Goal: Task Accomplishment & Management: Complete application form

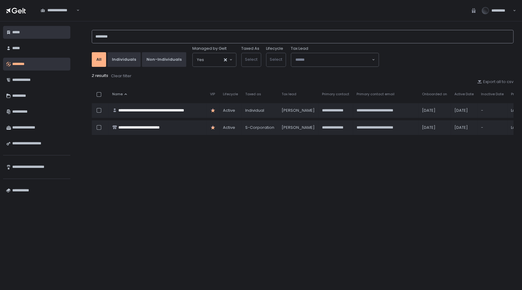
drag, startPoint x: 119, startPoint y: 38, endPoint x: 69, endPoint y: 32, distance: 49.8
click at [69, 32] on div "**********" at bounding box center [261, 155] width 522 height 269
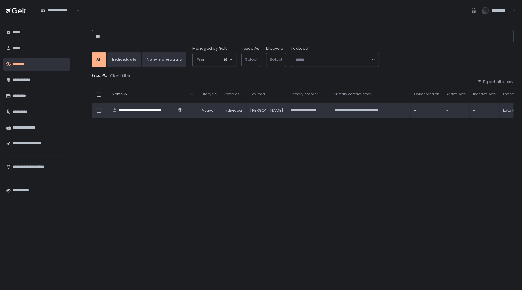
type input "***"
click at [138, 108] on div "**********" at bounding box center [146, 111] width 57 height 6
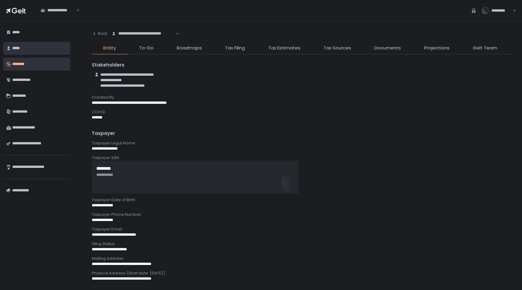
click at [21, 48] on div "*****" at bounding box center [39, 48] width 55 height 10
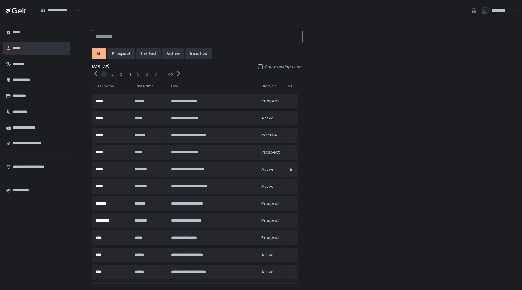
click at [109, 37] on input at bounding box center [197, 36] width 211 height 13
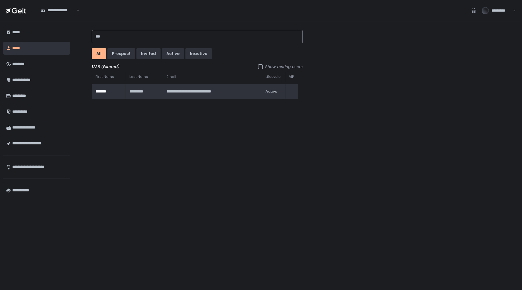
type input "***"
click at [141, 89] on div "*********" at bounding box center [143, 92] width 28 height 6
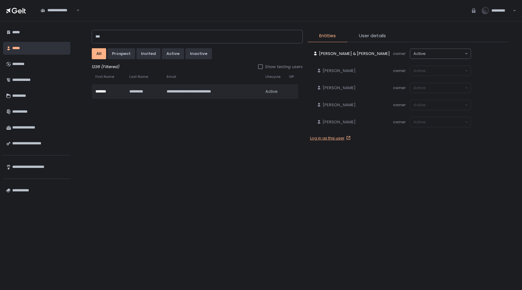
click at [323, 141] on link "Log in as this user" at bounding box center [331, 139] width 42 height 6
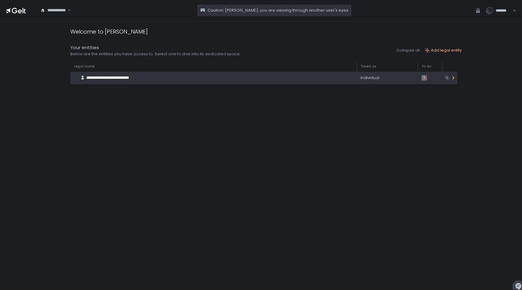
click at [115, 78] on span "**********" at bounding box center [107, 78] width 43 height 4
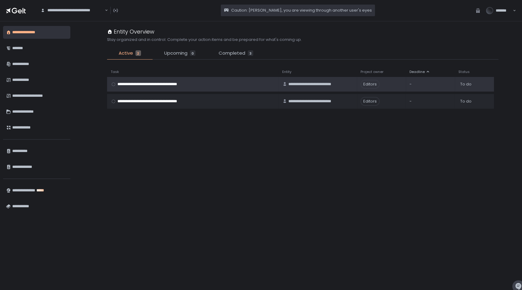
click at [113, 84] on circle at bounding box center [113, 84] width 3 height 3
click at [114, 84] on circle at bounding box center [113, 84] width 3 height 3
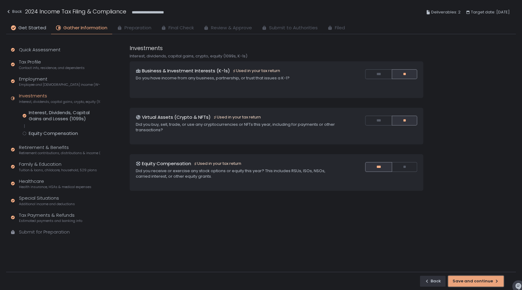
click at [472, 281] on div "Save and continue" at bounding box center [475, 282] width 46 height 6
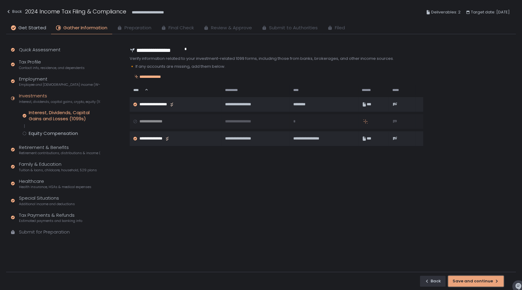
click at [473, 281] on div "Save and continue" at bounding box center [475, 282] width 46 height 6
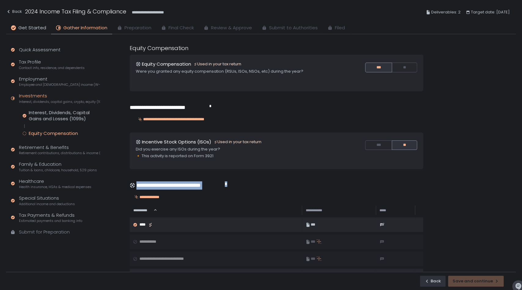
drag, startPoint x: 514, startPoint y: 135, endPoint x: 521, endPoint y: 176, distance: 42.0
click at [521, 176] on div "**********" at bounding box center [261, 145] width 522 height 290
click at [463, 145] on div "**********" at bounding box center [321, 158] width 387 height 228
click at [406, 68] on button "**" at bounding box center [404, 68] width 25 height 10
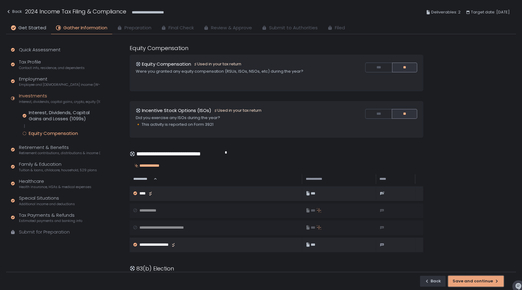
click at [488, 281] on div "Save and continue" at bounding box center [475, 282] width 46 height 6
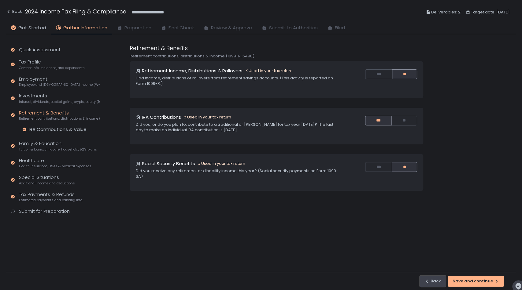
click at [437, 284] on div "Back" at bounding box center [432, 282] width 17 height 6
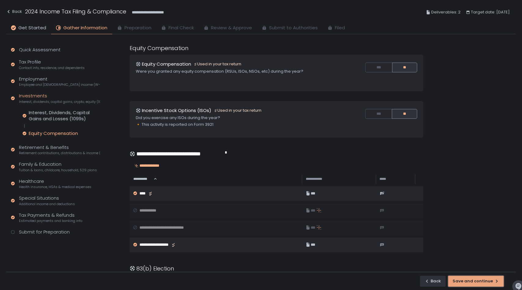
click at [488, 279] on div "Save and continue" at bounding box center [475, 282] width 46 height 6
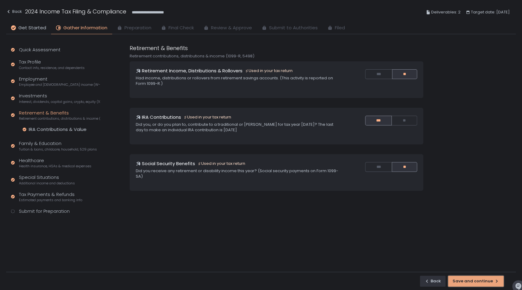
click at [468, 279] on div "Save and continue" at bounding box center [475, 282] width 46 height 6
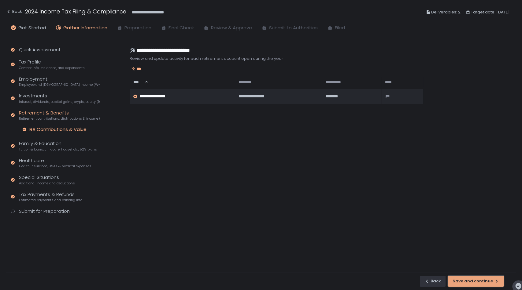
click at [467, 284] on div "Save and continue" at bounding box center [475, 282] width 46 height 6
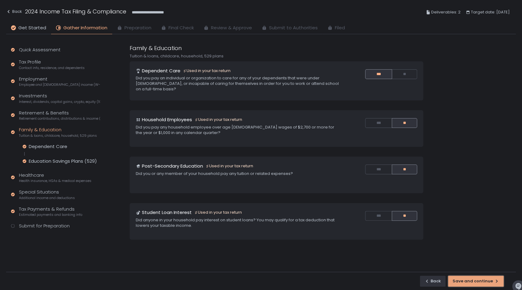
click at [470, 285] on button "Save and continue" at bounding box center [476, 281] width 56 height 11
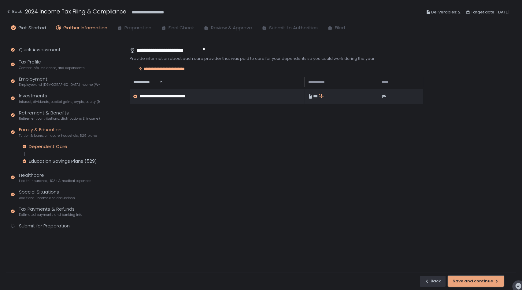
click at [470, 285] on button "Save and continue" at bounding box center [476, 281] width 56 height 11
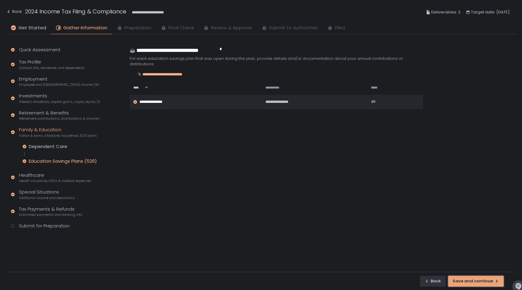
click at [470, 285] on button "Save and continue" at bounding box center [476, 281] width 56 height 11
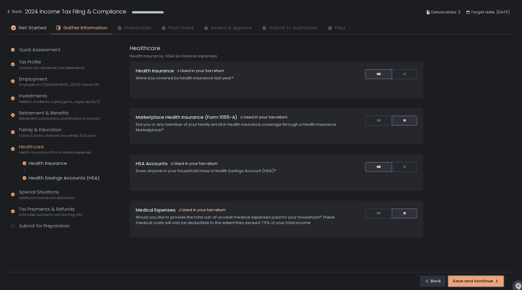
click at [470, 285] on button "Save and continue" at bounding box center [476, 281] width 56 height 11
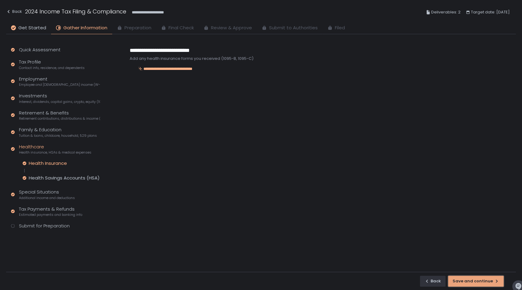
click at [470, 285] on button "Save and continue" at bounding box center [476, 281] width 56 height 11
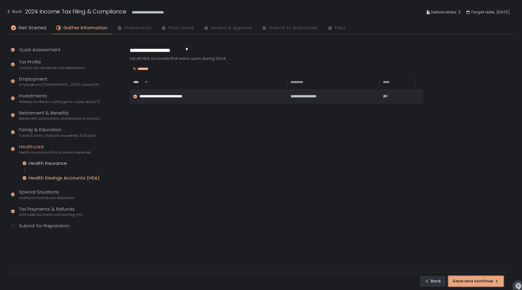
click at [470, 285] on button "Save and continue" at bounding box center [476, 281] width 56 height 11
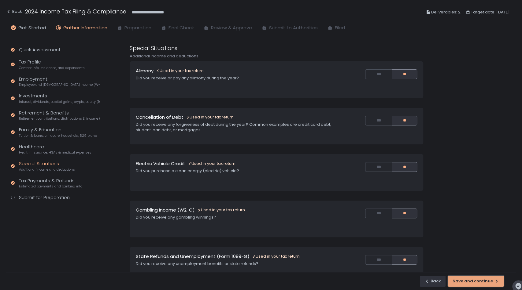
click at [470, 285] on button "Save and continue" at bounding box center [476, 281] width 56 height 11
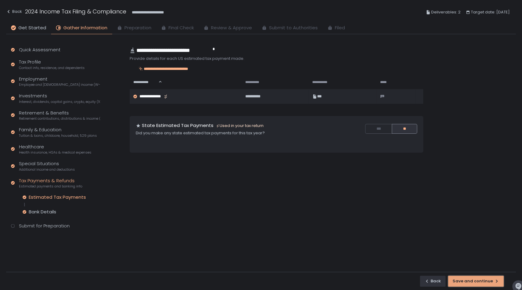
click at [470, 285] on button "Save and continue" at bounding box center [476, 281] width 56 height 11
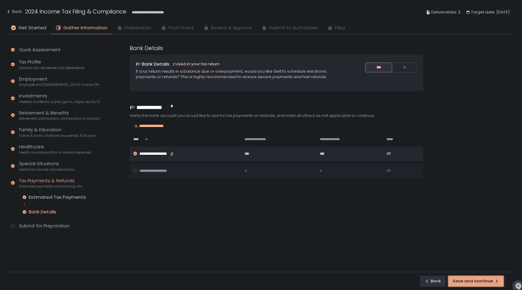
click at [470, 285] on button "Save and continue" at bounding box center [476, 281] width 56 height 11
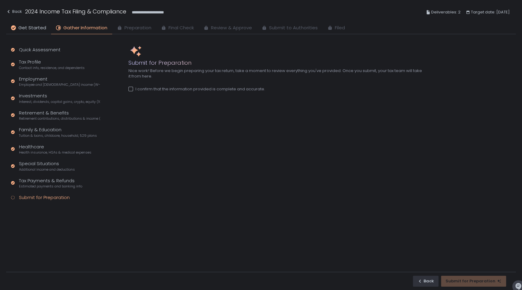
click at [127, 89] on div "Submit for Preparation Nice work! Before we begin preparing your tax return, ta…" at bounding box center [316, 153] width 400 height 238
click at [130, 90] on div at bounding box center [130, 89] width 5 height 5
click at [462, 282] on div "Submit for Preparation" at bounding box center [473, 282] width 56 height 6
click at [14, 11] on div "Back" at bounding box center [14, 11] width 16 height 7
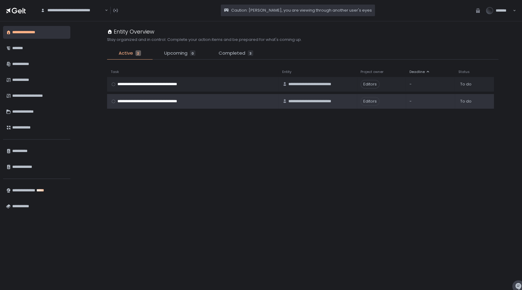
click at [116, 101] on div "**********" at bounding box center [151, 102] width 81 height 6
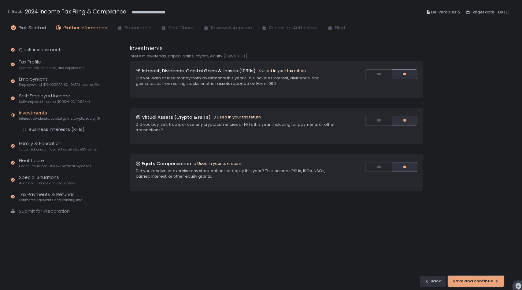
click at [481, 280] on div "Save and continue" at bounding box center [475, 282] width 46 height 6
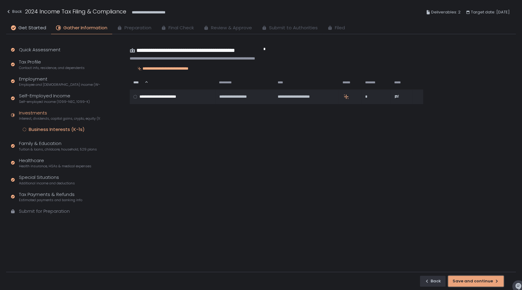
click at [481, 280] on div "Save and continue" at bounding box center [475, 282] width 46 height 6
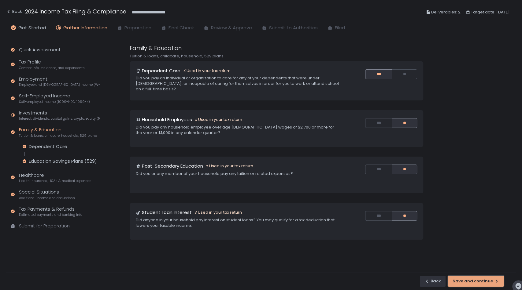
click at [481, 280] on div "Save and continue" at bounding box center [475, 282] width 46 height 6
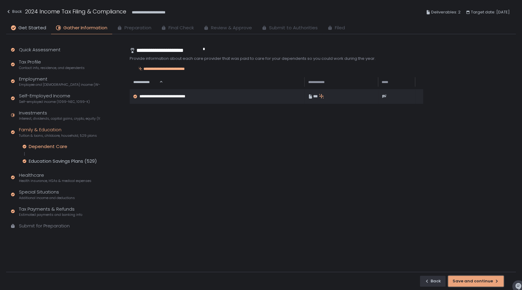
click at [481, 280] on div "Save and continue" at bounding box center [475, 282] width 46 height 6
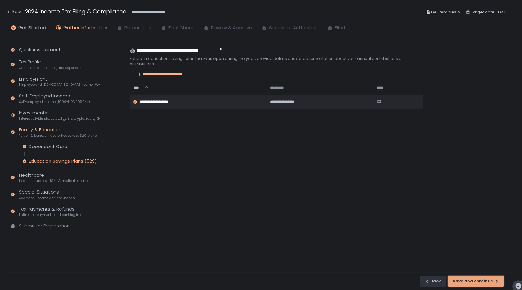
click at [481, 280] on div "Save and continue" at bounding box center [475, 282] width 46 height 6
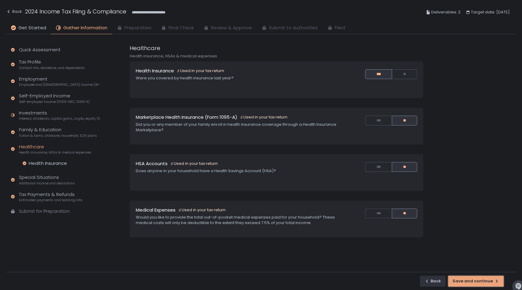
click at [481, 280] on div "Save and continue" at bounding box center [475, 282] width 46 height 6
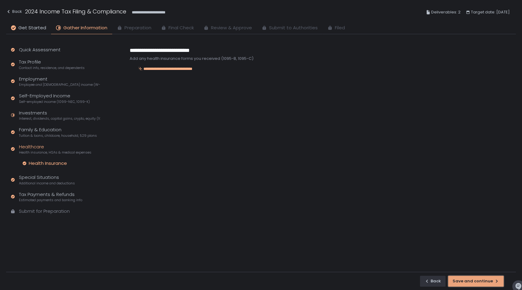
click at [481, 280] on div "Save and continue" at bounding box center [475, 282] width 46 height 6
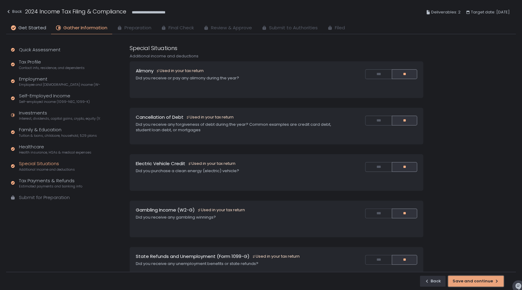
click at [481, 280] on div "Save and continue" at bounding box center [475, 282] width 46 height 6
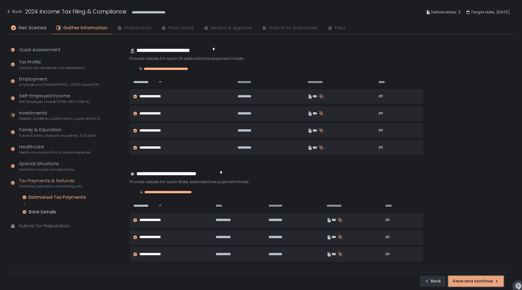
click at [481, 280] on div "Save and continue" at bounding box center [475, 282] width 46 height 6
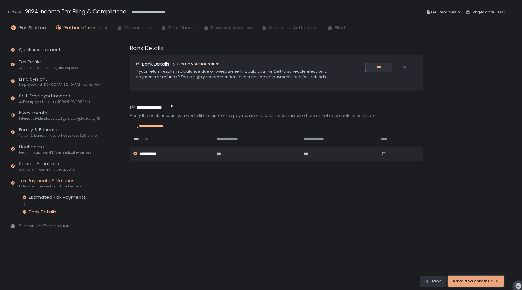
click at [481, 280] on div "Save and continue" at bounding box center [475, 282] width 46 height 6
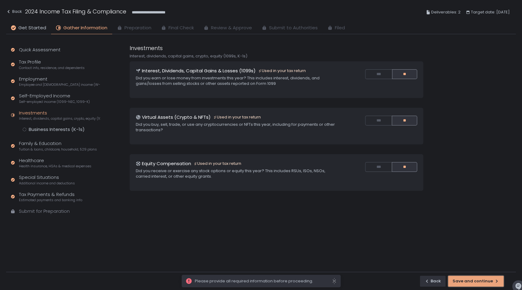
click at [481, 280] on div "Save and continue" at bounding box center [475, 282] width 46 height 6
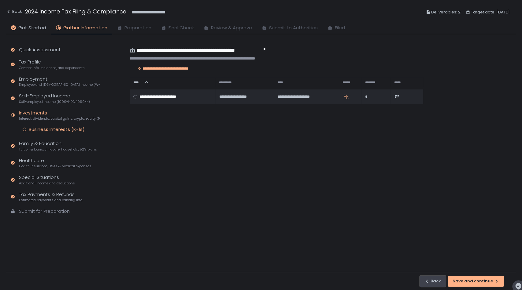
click at [435, 279] on div "Back" at bounding box center [432, 282] width 17 height 6
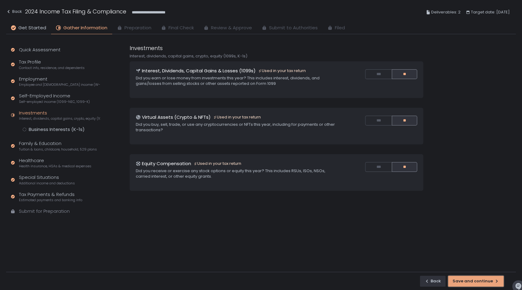
click at [476, 282] on div "Save and continue" at bounding box center [475, 282] width 46 height 6
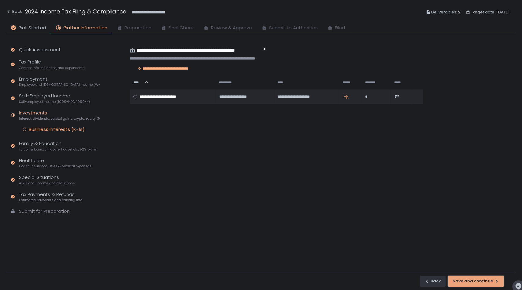
click at [476, 282] on div "Save and continue" at bounding box center [475, 282] width 46 height 6
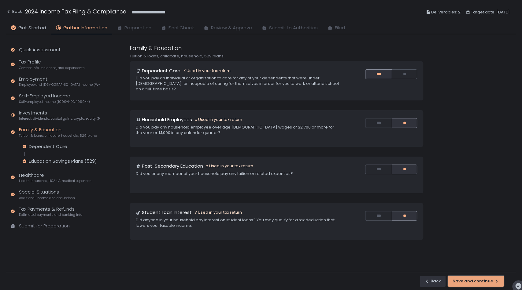
click at [476, 282] on div "Save and continue" at bounding box center [475, 282] width 46 height 6
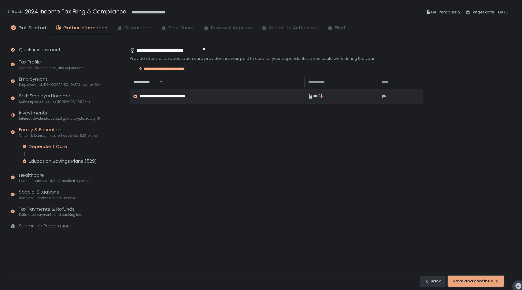
click at [476, 282] on div "Save and continue" at bounding box center [475, 282] width 46 height 6
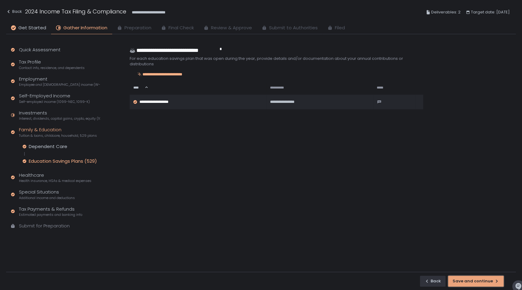
click at [476, 282] on div "Save and continue" at bounding box center [475, 282] width 46 height 6
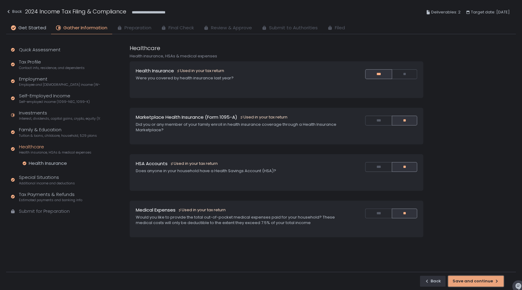
click at [476, 282] on div "Save and continue" at bounding box center [475, 282] width 46 height 6
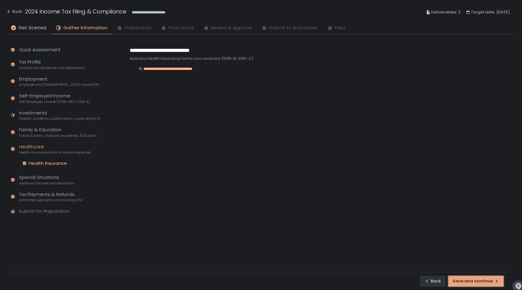
click at [476, 282] on div "Save and continue" at bounding box center [475, 282] width 46 height 6
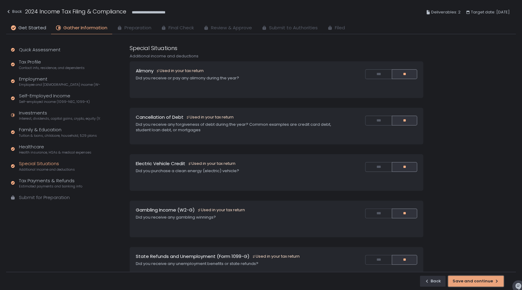
click at [476, 282] on div "Save and continue" at bounding box center [475, 282] width 46 height 6
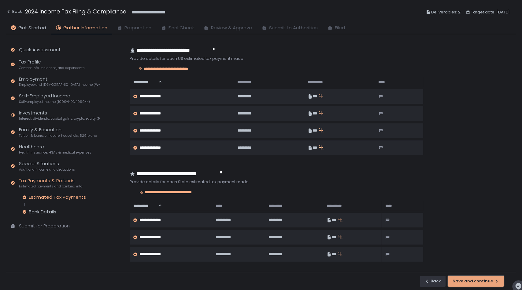
click at [476, 282] on div "Save and continue" at bounding box center [475, 282] width 46 height 6
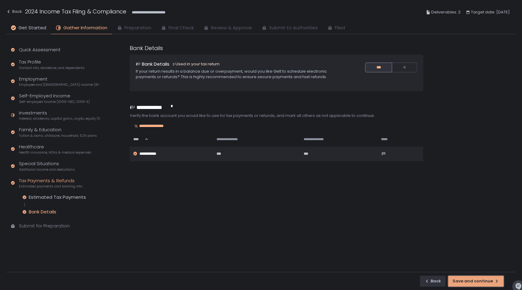
click at [476, 282] on div "Save and continue" at bounding box center [475, 282] width 46 height 6
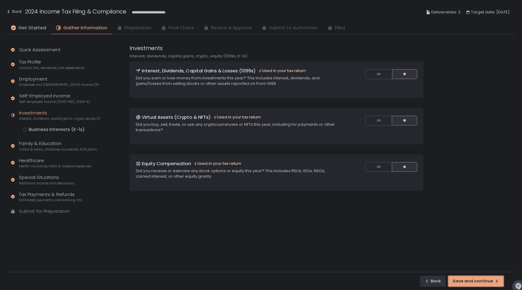
click at [477, 282] on div "Save and continue" at bounding box center [475, 282] width 46 height 6
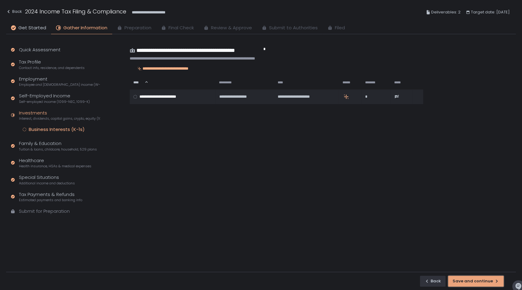
click at [477, 282] on div "Save and continue" at bounding box center [475, 282] width 46 height 6
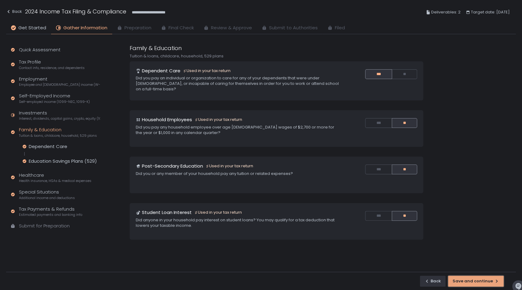
click at [477, 282] on div "Save and continue" at bounding box center [475, 282] width 46 height 6
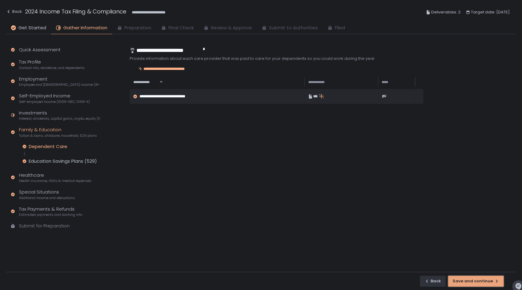
click at [477, 282] on div "Save and continue" at bounding box center [475, 282] width 46 height 6
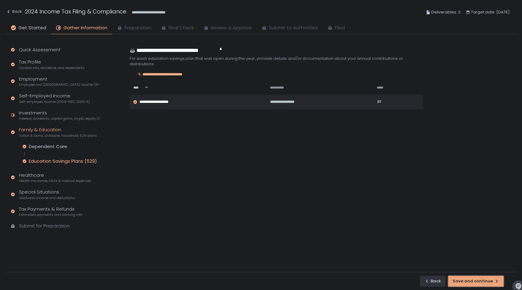
click at [477, 282] on div "Save and continue" at bounding box center [475, 282] width 46 height 6
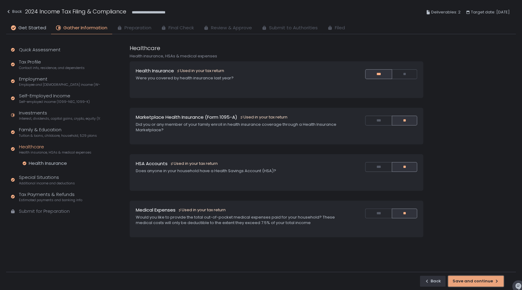
click at [477, 282] on div "Save and continue" at bounding box center [475, 282] width 46 height 6
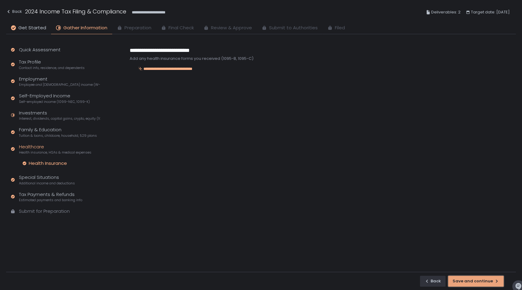
click at [477, 282] on div "Save and continue" at bounding box center [475, 282] width 46 height 6
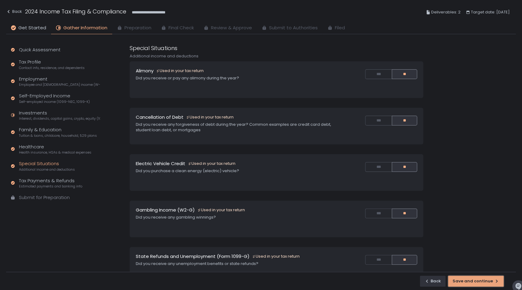
click at [477, 282] on div "Save and continue" at bounding box center [475, 282] width 46 height 6
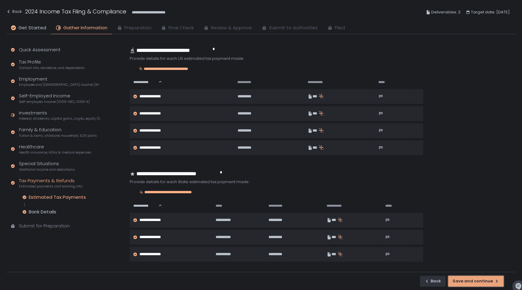
click at [476, 282] on div "Save and continue" at bounding box center [475, 282] width 46 height 6
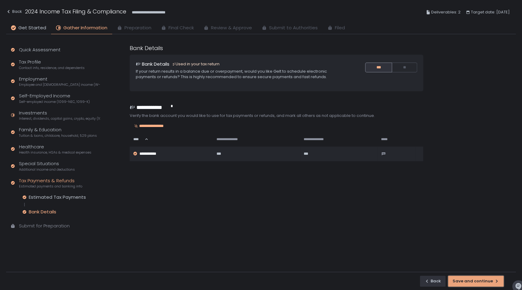
click at [476, 282] on div "Save and continue" at bounding box center [475, 282] width 46 height 6
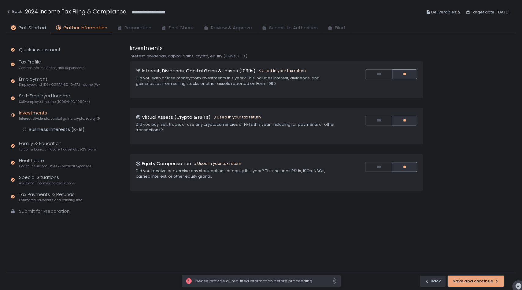
click at [476, 282] on div "Save and continue" at bounding box center [475, 282] width 46 height 6
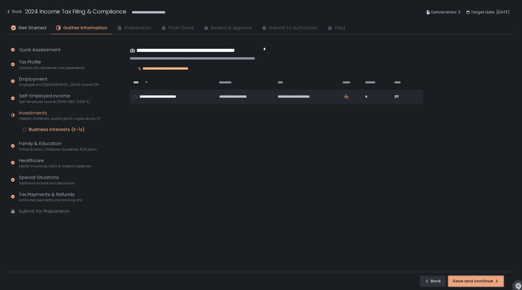
click at [476, 282] on div "Save and continue" at bounding box center [475, 282] width 46 height 6
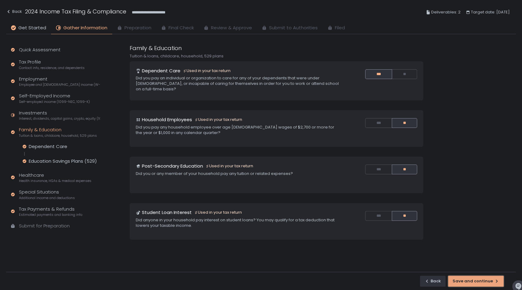
click at [476, 282] on div "Save and continue" at bounding box center [475, 282] width 46 height 6
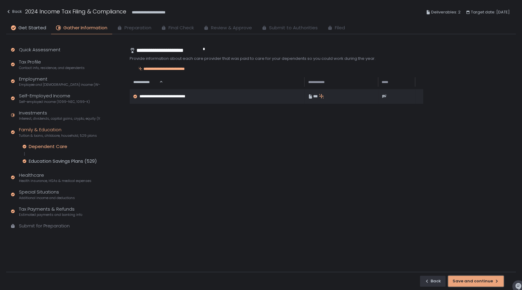
click at [476, 282] on div "Save and continue" at bounding box center [475, 282] width 46 height 6
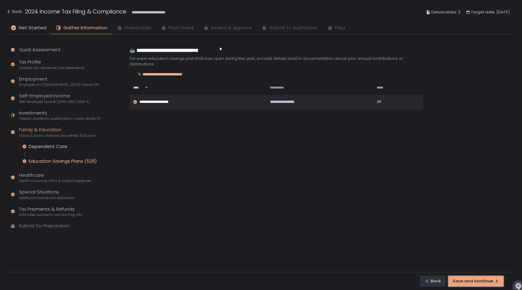
click at [476, 282] on div "Save and continue" at bounding box center [475, 282] width 46 height 6
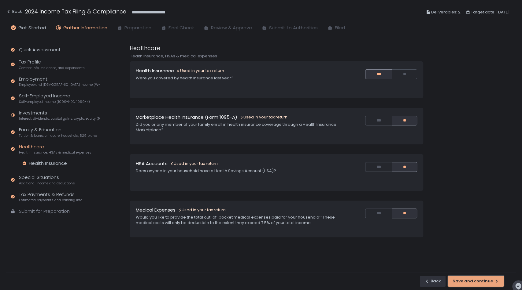
click at [476, 282] on div "Save and continue" at bounding box center [475, 282] width 46 height 6
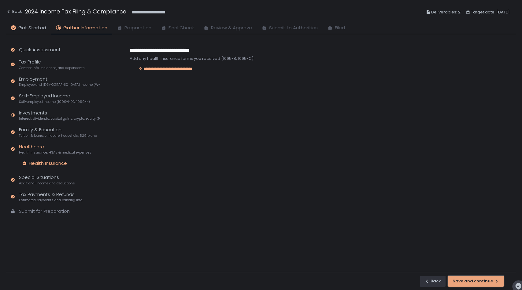
click at [476, 282] on div "Save and continue" at bounding box center [475, 282] width 46 height 6
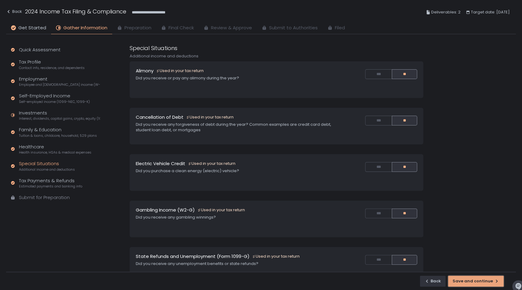
click at [476, 282] on div "Save and continue" at bounding box center [475, 282] width 46 height 6
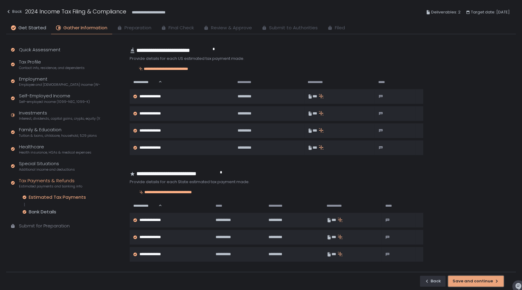
click at [476, 282] on div "Save and continue" at bounding box center [475, 282] width 46 height 6
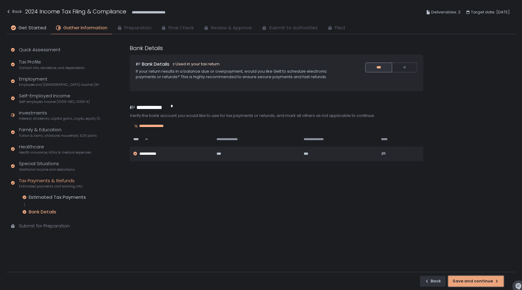
click at [476, 282] on div "Save and continue" at bounding box center [475, 282] width 46 height 6
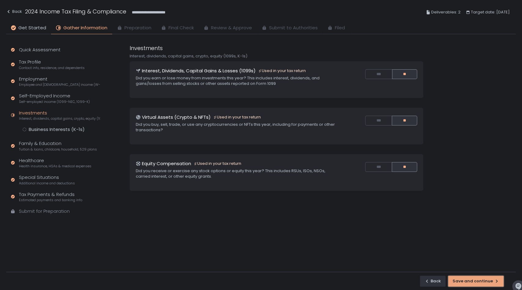
click at [476, 281] on div "Save and continue" at bounding box center [475, 282] width 46 height 6
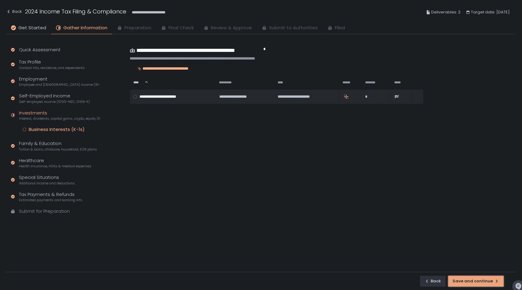
click at [475, 281] on div "Save and continue" at bounding box center [475, 282] width 46 height 6
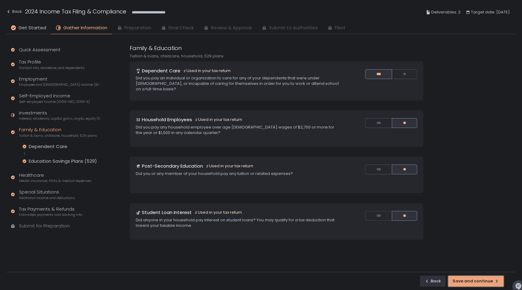
click at [476, 283] on div "Save and continue" at bounding box center [475, 282] width 46 height 6
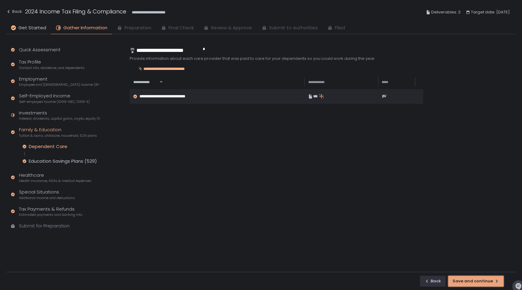
click at [476, 283] on div "Save and continue" at bounding box center [475, 282] width 46 height 6
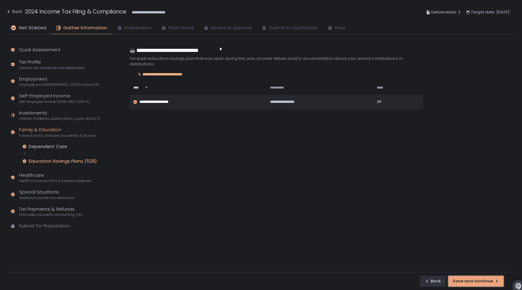
click at [476, 283] on div "Save and continue" at bounding box center [475, 282] width 46 height 6
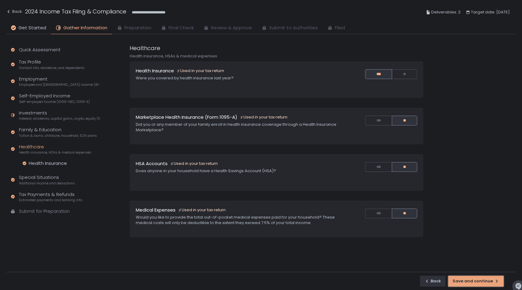
click at [476, 283] on div "Save and continue" at bounding box center [475, 282] width 46 height 6
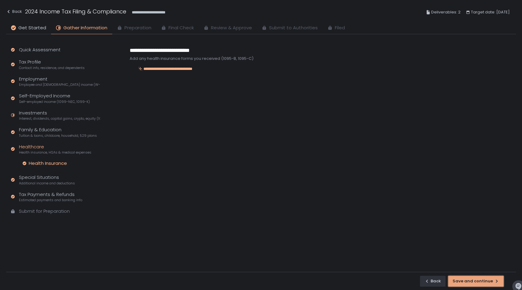
click at [476, 283] on div "Save and continue" at bounding box center [475, 282] width 46 height 6
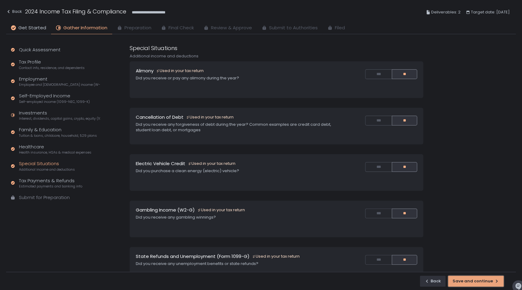
click at [476, 283] on div "Save and continue" at bounding box center [475, 282] width 46 height 6
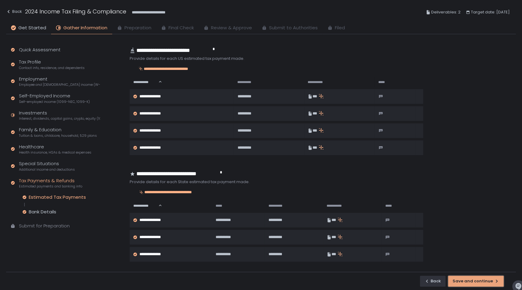
click at [476, 283] on div "Save and continue" at bounding box center [475, 282] width 46 height 6
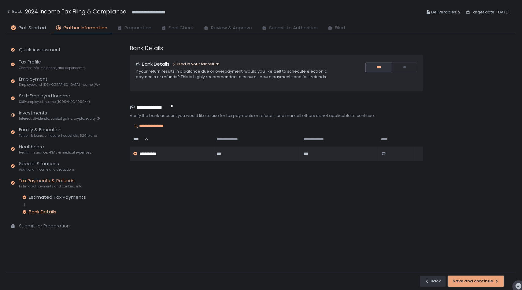
click at [476, 283] on div "Save and continue" at bounding box center [475, 282] width 46 height 6
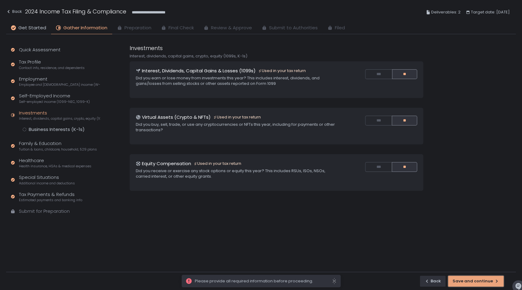
click at [476, 283] on div "Save and continue" at bounding box center [475, 282] width 46 height 6
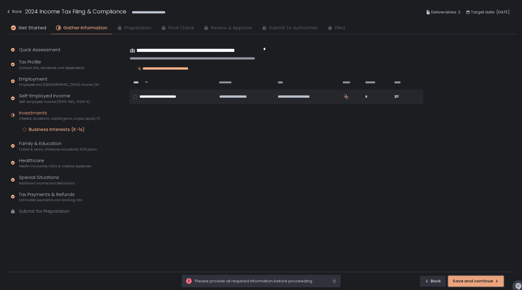
click at [476, 283] on div "Save and continue" at bounding box center [475, 282] width 46 height 6
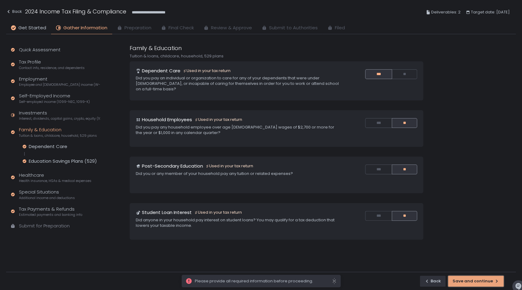
click at [476, 283] on div "Save and continue" at bounding box center [475, 282] width 46 height 6
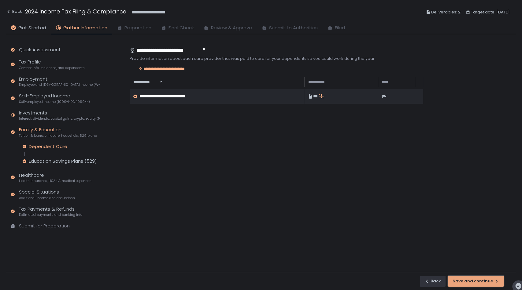
click at [476, 283] on div "Save and continue" at bounding box center [475, 282] width 46 height 6
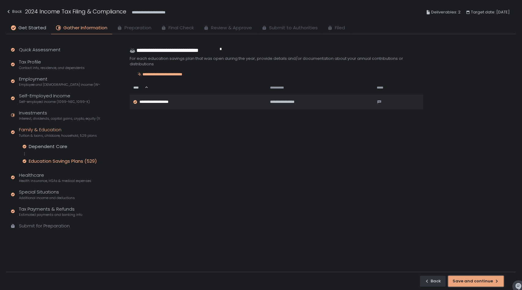
click at [476, 283] on div "Save and continue" at bounding box center [475, 282] width 46 height 6
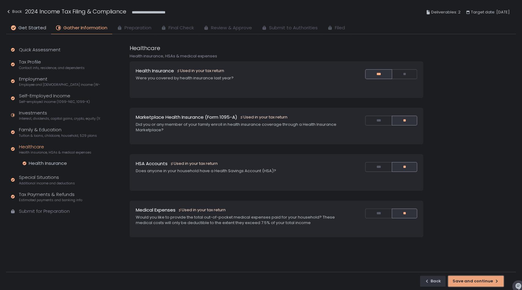
click at [476, 283] on div "Save and continue" at bounding box center [475, 282] width 46 height 6
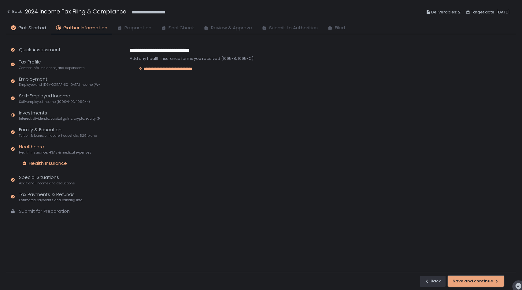
click at [476, 283] on div "Save and continue" at bounding box center [475, 282] width 46 height 6
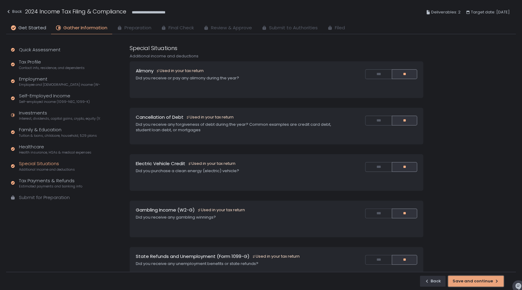
click at [476, 283] on div "Save and continue" at bounding box center [475, 282] width 46 height 6
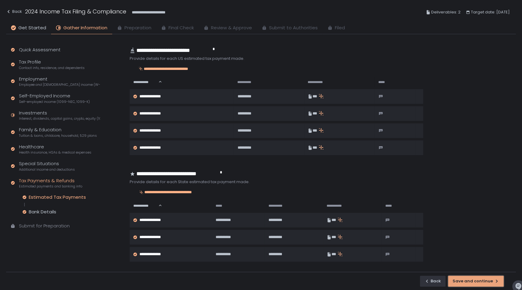
click at [476, 283] on div "Save and continue" at bounding box center [475, 282] width 46 height 6
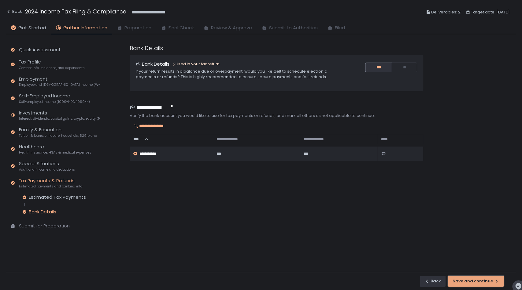
click at [476, 283] on div "Save and continue" at bounding box center [475, 282] width 46 height 6
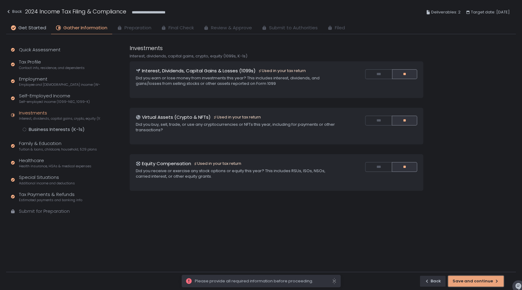
click at [476, 283] on div "Save and continue" at bounding box center [475, 282] width 46 height 6
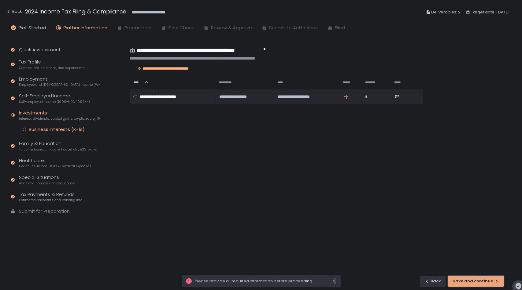
click at [476, 283] on div "Save and continue" at bounding box center [475, 282] width 46 height 6
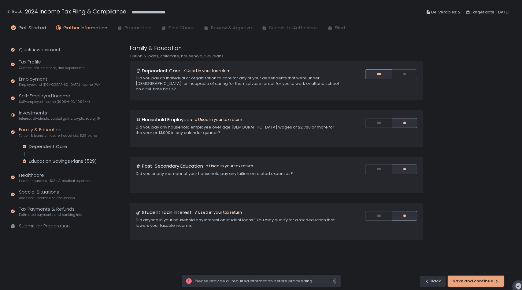
click at [476, 283] on div "Save and continue" at bounding box center [475, 282] width 46 height 6
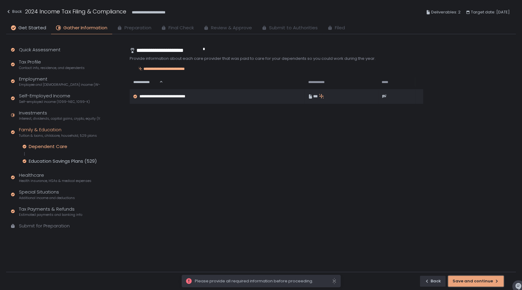
click at [476, 283] on div "Save and continue" at bounding box center [475, 282] width 46 height 6
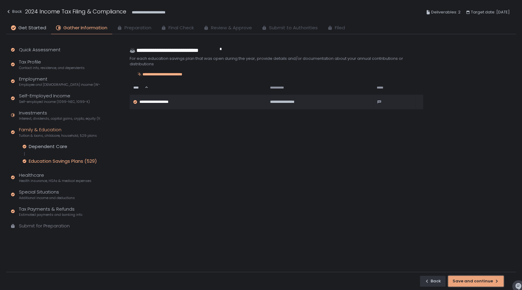
click at [476, 283] on div "Save and continue" at bounding box center [475, 282] width 46 height 6
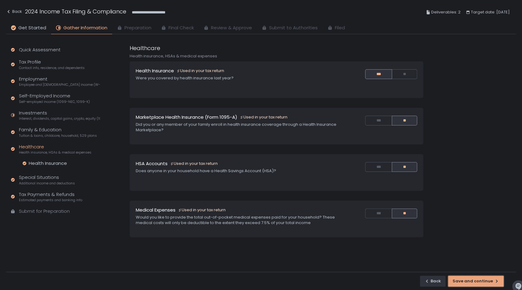
click at [476, 283] on div "Save and continue" at bounding box center [475, 282] width 46 height 6
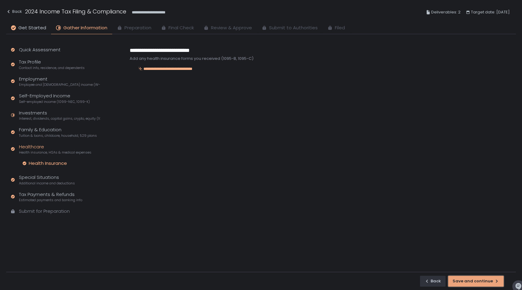
click at [476, 283] on div "Save and continue" at bounding box center [475, 282] width 46 height 6
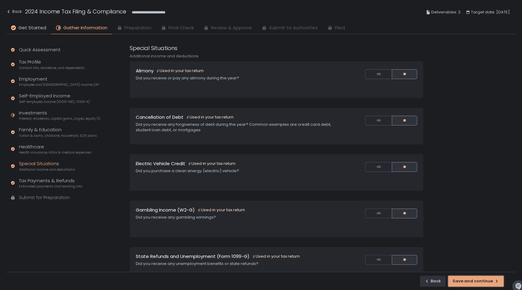
click at [476, 283] on div "Save and continue" at bounding box center [475, 282] width 46 height 6
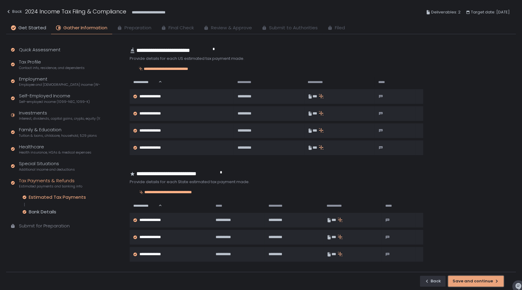
click at [476, 283] on div "Save and continue" at bounding box center [475, 282] width 46 height 6
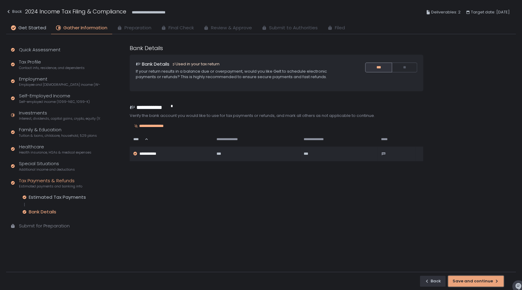
click at [476, 283] on div "Save and continue" at bounding box center [475, 282] width 46 height 6
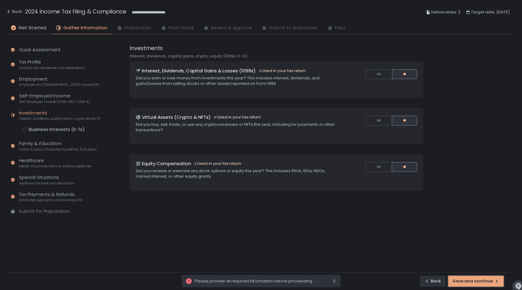
click at [476, 283] on div "Save and continue" at bounding box center [475, 282] width 46 height 6
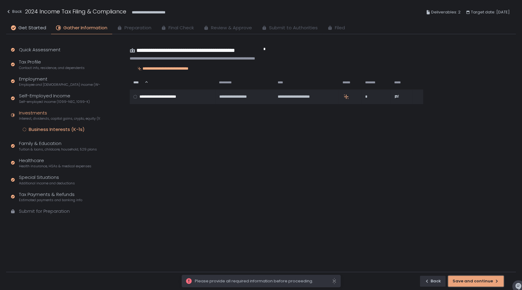
click at [476, 283] on div "Save and continue" at bounding box center [475, 282] width 46 height 6
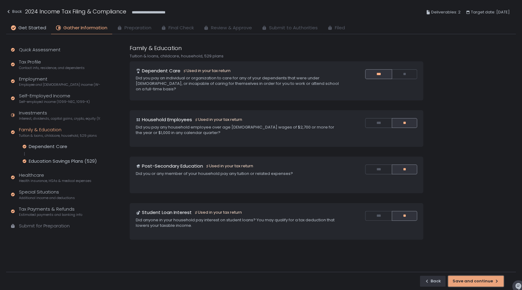
click at [476, 283] on div "Save and continue" at bounding box center [475, 282] width 46 height 6
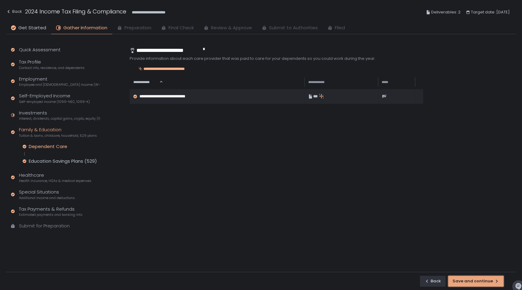
click at [476, 283] on div "Save and continue" at bounding box center [475, 282] width 46 height 6
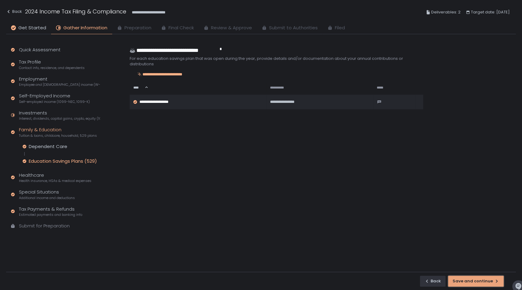
click at [476, 283] on div "Save and continue" at bounding box center [475, 282] width 46 height 6
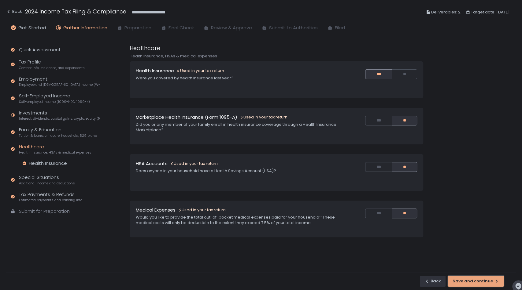
click at [476, 283] on div "Save and continue" at bounding box center [475, 282] width 46 height 6
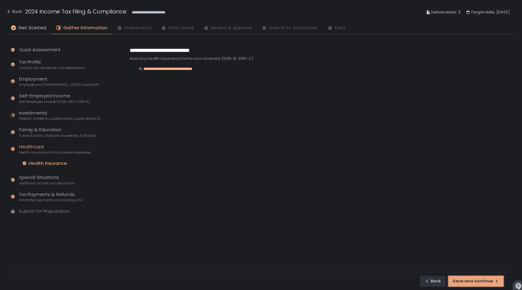
click at [476, 283] on div "Save and continue" at bounding box center [475, 282] width 46 height 6
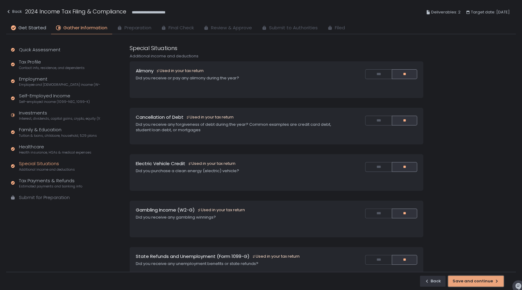
click at [476, 283] on div "Save and continue" at bounding box center [475, 282] width 46 height 6
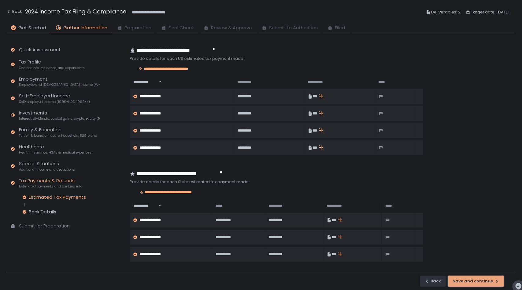
click at [476, 283] on div "Save and continue" at bounding box center [475, 282] width 46 height 6
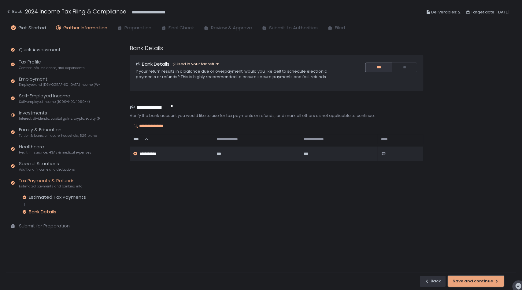
click at [476, 283] on div "Save and continue" at bounding box center [475, 282] width 46 height 6
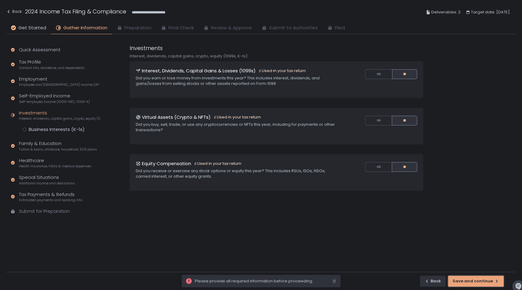
click at [476, 283] on div "Save and continue" at bounding box center [475, 282] width 46 height 6
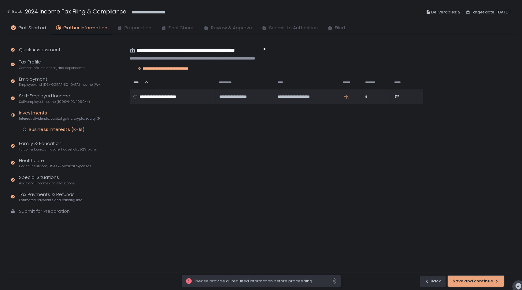
click at [476, 283] on div "Save and continue" at bounding box center [475, 282] width 46 height 6
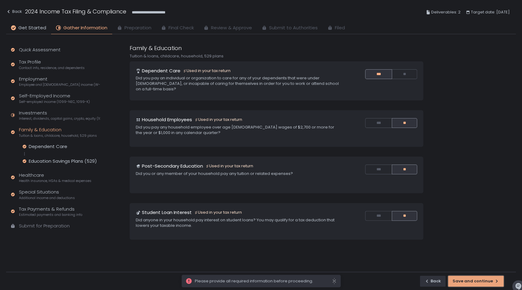
click at [476, 283] on div "Save and continue" at bounding box center [475, 282] width 46 height 6
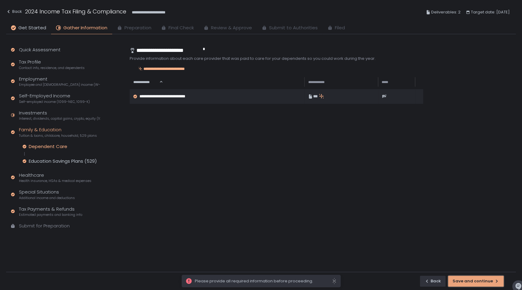
click at [476, 283] on div "Save and continue" at bounding box center [475, 282] width 46 height 6
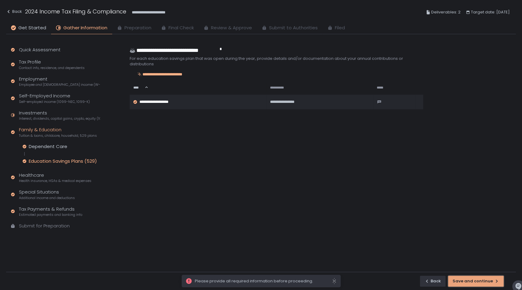
click at [476, 283] on div "Save and continue" at bounding box center [475, 282] width 46 height 6
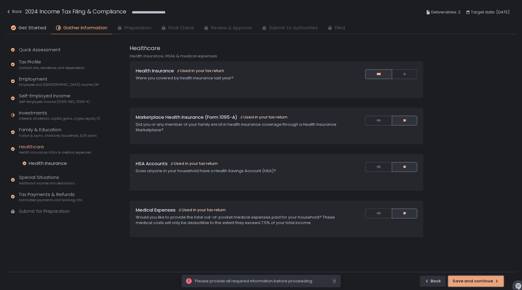
click at [476, 283] on div "Save and continue" at bounding box center [475, 282] width 46 height 6
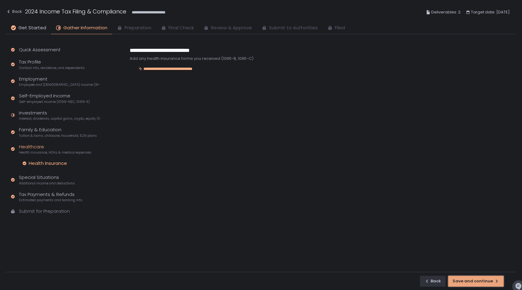
click at [476, 283] on div "Save and continue" at bounding box center [475, 282] width 46 height 6
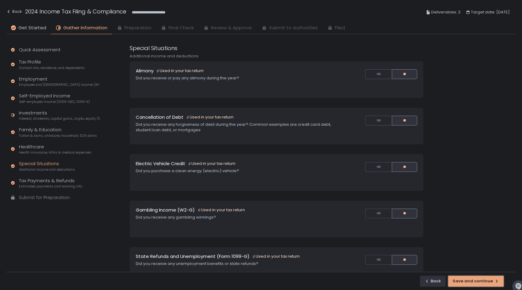
click at [476, 283] on div "Save and continue" at bounding box center [475, 282] width 46 height 6
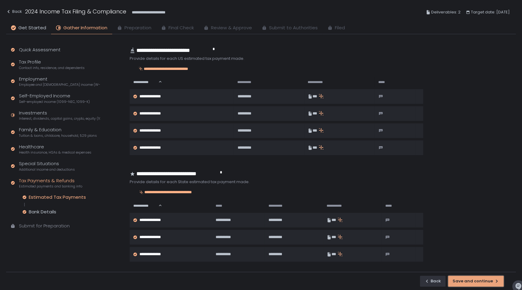
click at [476, 283] on div "Save and continue" at bounding box center [475, 282] width 46 height 6
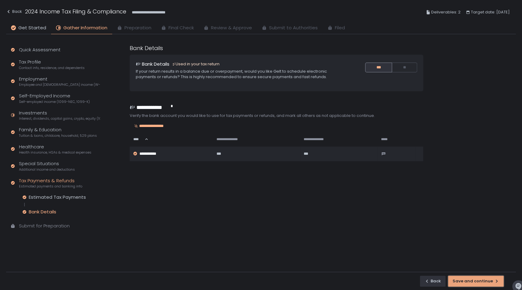
click at [476, 283] on div "Save and continue" at bounding box center [475, 282] width 46 height 6
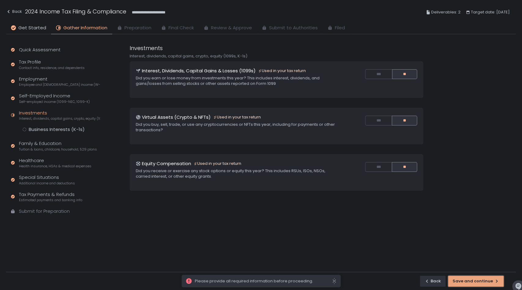
click at [476, 283] on div "Save and continue" at bounding box center [475, 282] width 46 height 6
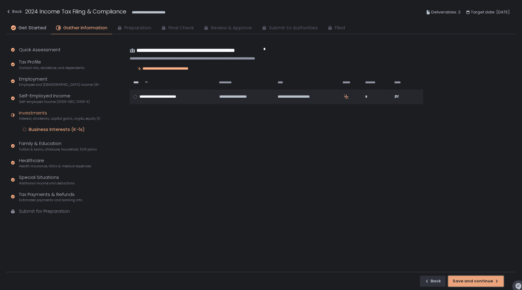
click at [476, 283] on div "Save and continue" at bounding box center [475, 282] width 46 height 6
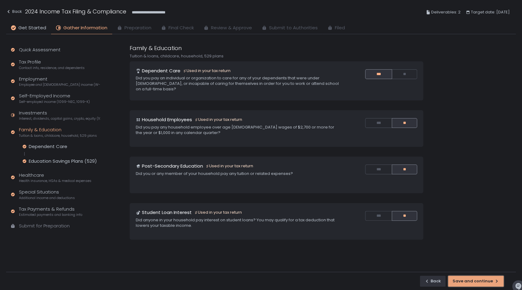
click at [476, 283] on div "Save and continue" at bounding box center [475, 282] width 46 height 6
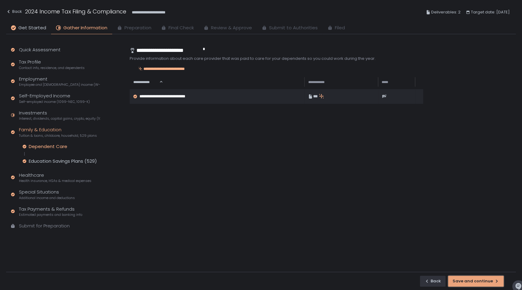
click at [476, 283] on div "Save and continue" at bounding box center [475, 282] width 46 height 6
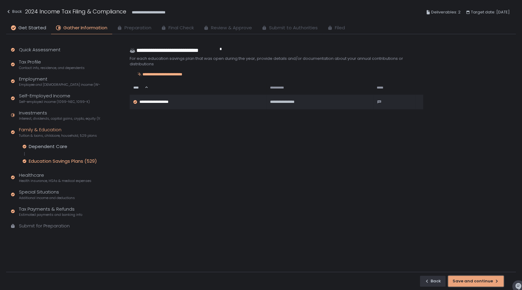
click at [476, 283] on div "Save and continue" at bounding box center [475, 282] width 46 height 6
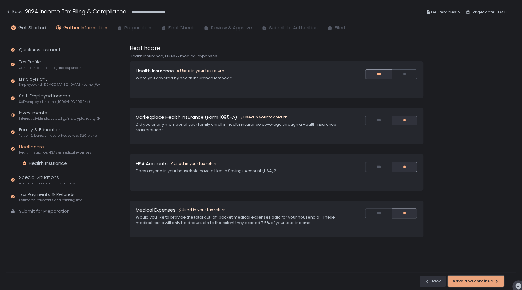
click at [476, 283] on div "Save and continue" at bounding box center [475, 282] width 46 height 6
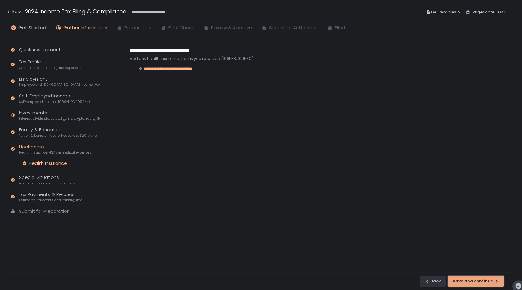
click at [476, 283] on div "Save and continue" at bounding box center [475, 282] width 46 height 6
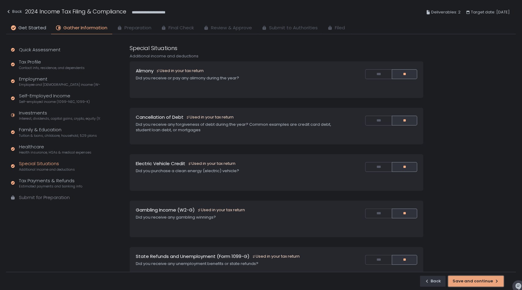
click at [476, 283] on div "Save and continue" at bounding box center [475, 282] width 46 height 6
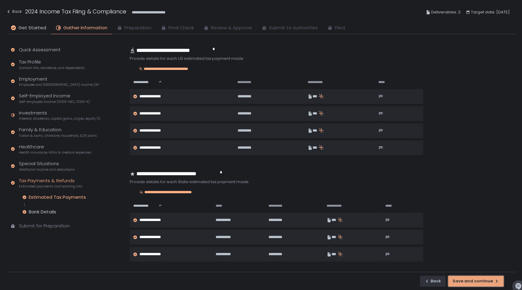
click at [476, 283] on div "Save and continue" at bounding box center [475, 282] width 46 height 6
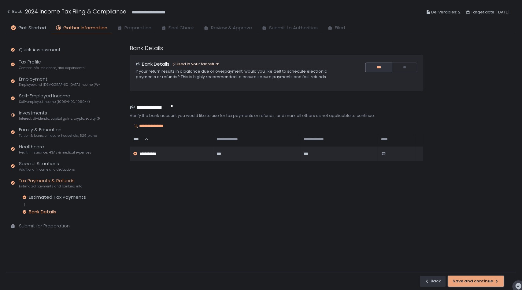
click at [476, 283] on div "Save and continue" at bounding box center [475, 282] width 46 height 6
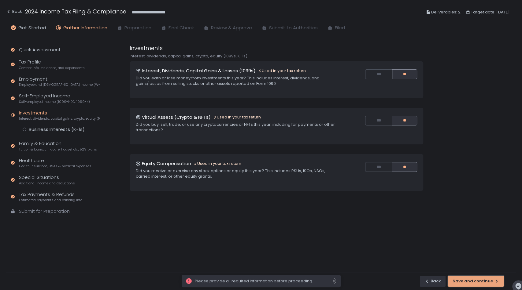
click at [476, 283] on div "Save and continue" at bounding box center [475, 282] width 46 height 6
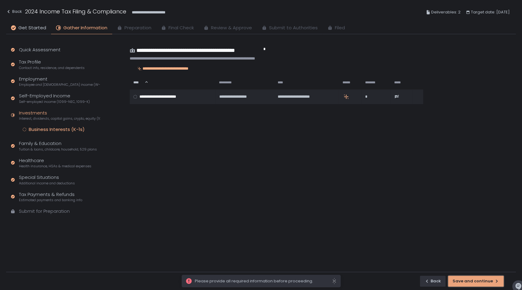
click at [476, 283] on div "Save and continue" at bounding box center [475, 282] width 46 height 6
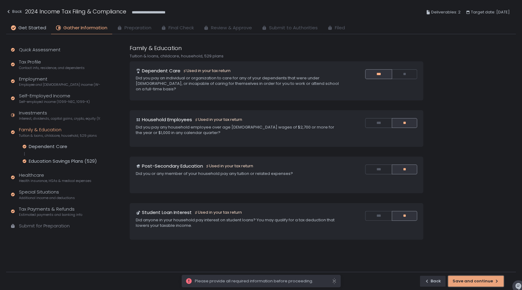
click at [476, 283] on div "Save and continue" at bounding box center [475, 282] width 46 height 6
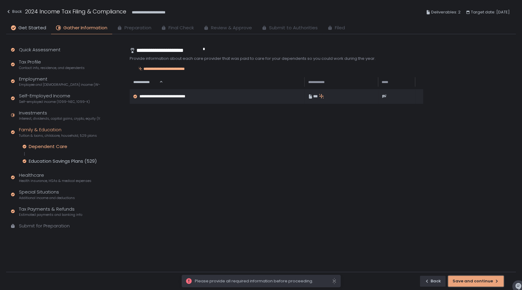
click at [476, 283] on div "Save and continue" at bounding box center [475, 282] width 46 height 6
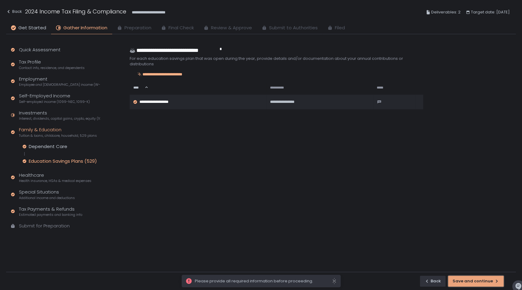
click at [476, 283] on div "Save and continue" at bounding box center [475, 282] width 46 height 6
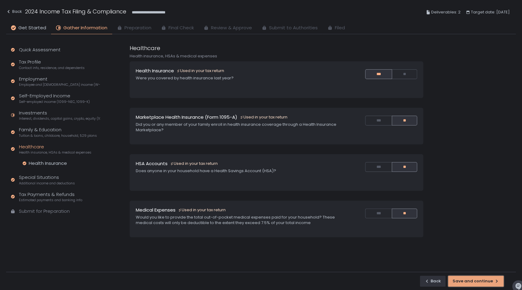
click at [476, 283] on div "Save and continue" at bounding box center [475, 282] width 46 height 6
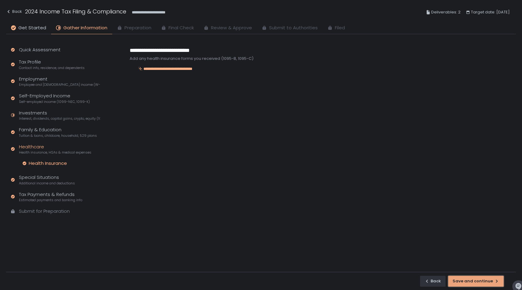
click at [476, 283] on div "Save and continue" at bounding box center [475, 282] width 46 height 6
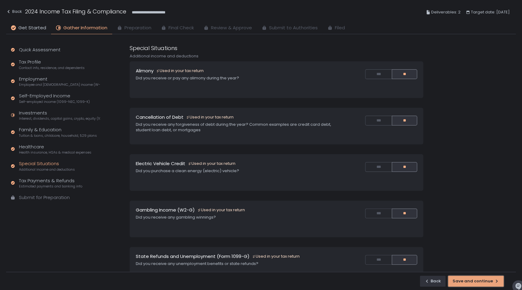
click at [476, 283] on div "Save and continue" at bounding box center [475, 282] width 46 height 6
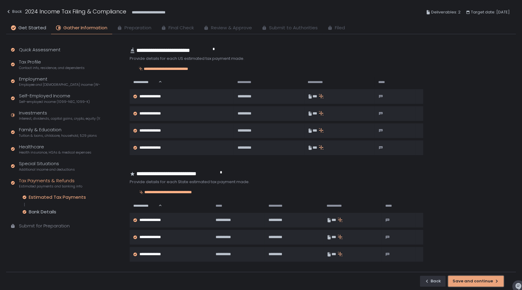
click at [476, 283] on div "Save and continue" at bounding box center [475, 282] width 46 height 6
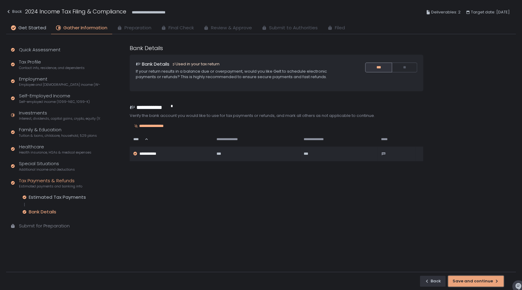
click at [476, 283] on div "Save and continue" at bounding box center [475, 282] width 46 height 6
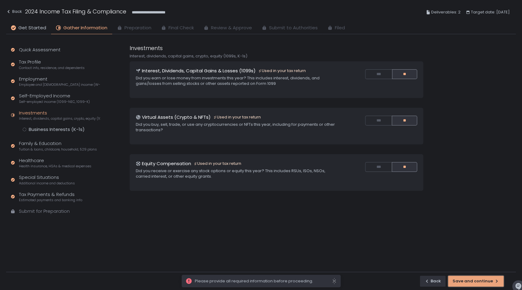
click at [476, 283] on div "Save and continue" at bounding box center [475, 282] width 46 height 6
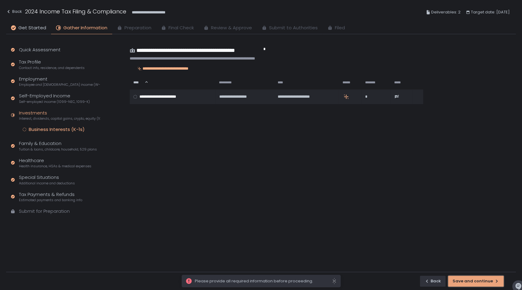
click at [476, 283] on div "Save and continue" at bounding box center [475, 282] width 46 height 6
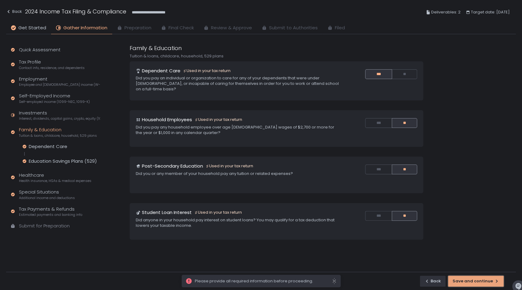
click at [476, 283] on div "Save and continue" at bounding box center [475, 282] width 46 height 6
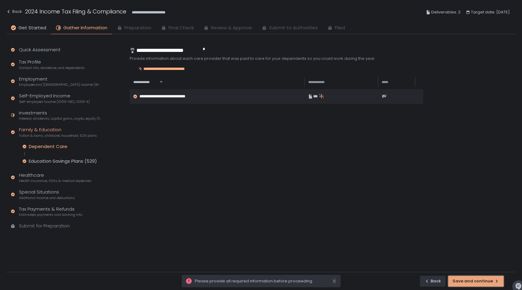
click at [476, 283] on div "Save and continue" at bounding box center [475, 282] width 46 height 6
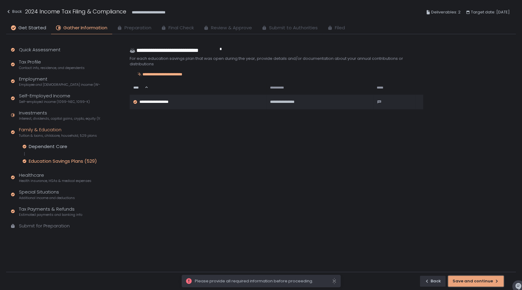
click at [476, 283] on div "Save and continue" at bounding box center [475, 282] width 46 height 6
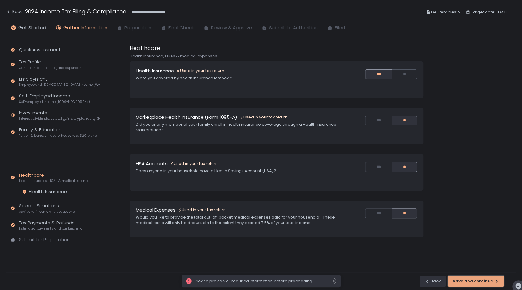
click at [476, 283] on div "button" at bounding box center [476, 282] width 10 height 10
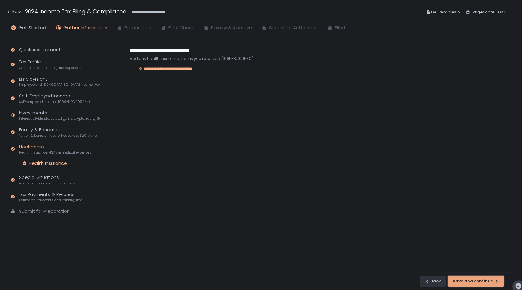
click at [476, 283] on div "Save and continue" at bounding box center [475, 282] width 46 height 6
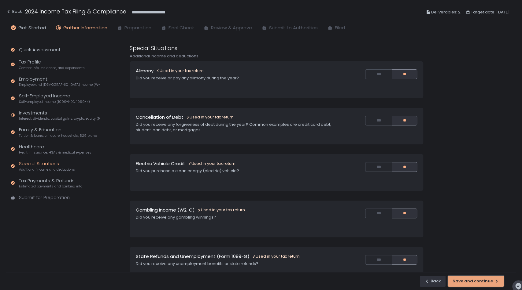
click at [476, 277] on button "Save and continue" at bounding box center [476, 281] width 56 height 11
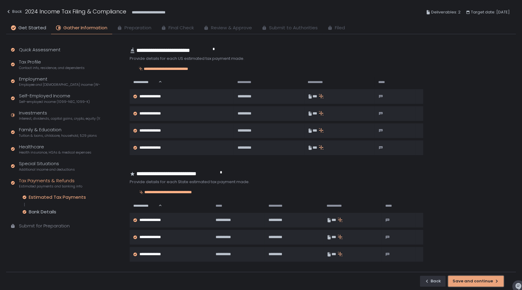
click at [476, 277] on button "Save and continue" at bounding box center [476, 281] width 56 height 11
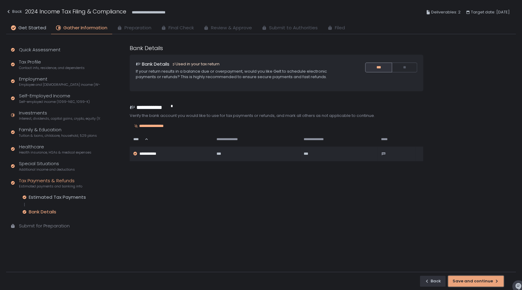
click at [476, 277] on button "Save and continue" at bounding box center [476, 281] width 56 height 11
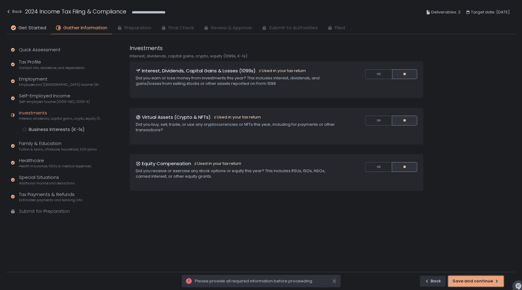
click at [476, 277] on button "Save and continue" at bounding box center [476, 281] width 56 height 11
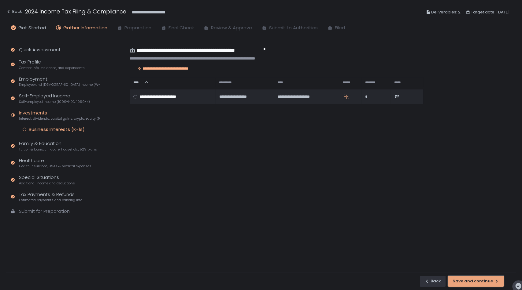
click at [476, 277] on button "Save and continue" at bounding box center [476, 281] width 56 height 11
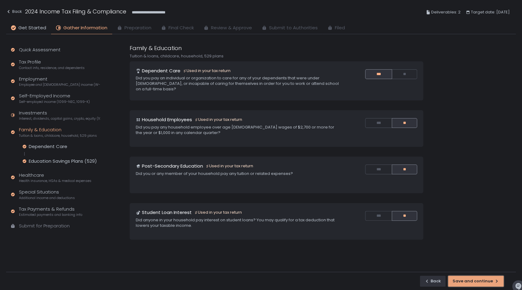
click at [476, 277] on button "Save and continue" at bounding box center [476, 281] width 56 height 11
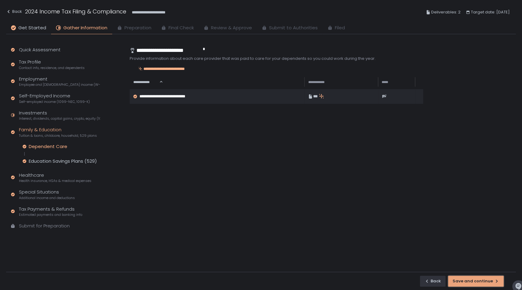
click at [476, 277] on button "Save and continue" at bounding box center [476, 281] width 56 height 11
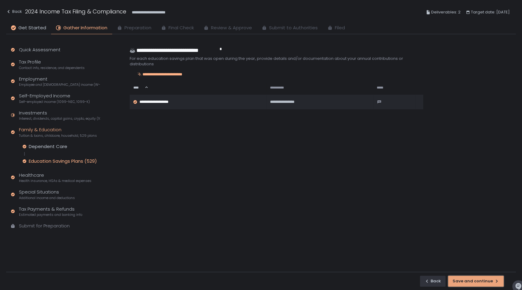
click at [476, 277] on button "Save and continue" at bounding box center [476, 281] width 56 height 11
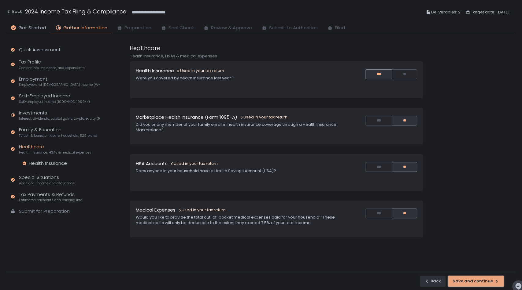
click at [476, 277] on button "Save and continue" at bounding box center [476, 281] width 56 height 11
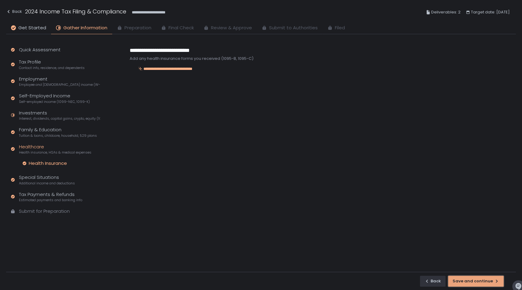
click at [476, 277] on button "Save and continue" at bounding box center [476, 281] width 56 height 11
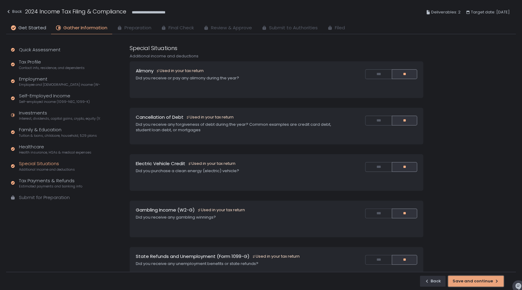
click at [476, 277] on button "Save and continue" at bounding box center [476, 281] width 56 height 11
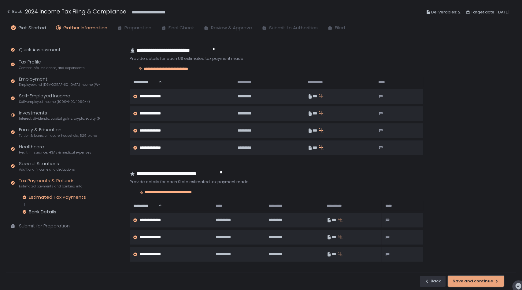
click at [476, 277] on button "Save and continue" at bounding box center [476, 281] width 56 height 11
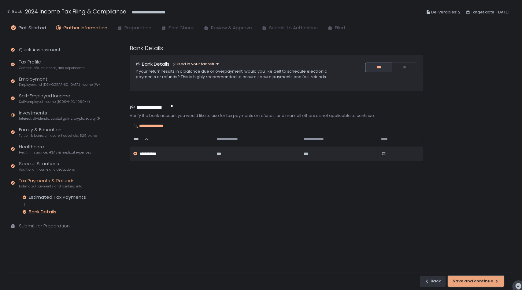
click at [476, 277] on button "Save and continue" at bounding box center [476, 281] width 56 height 11
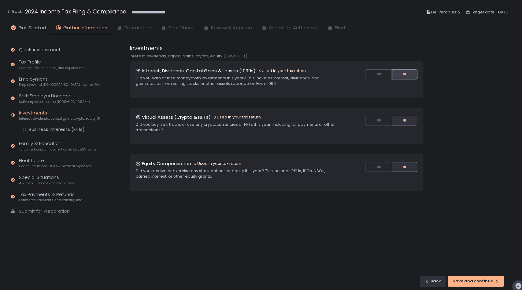
click at [411, 72] on button "**" at bounding box center [404, 74] width 25 height 10
click at [406, 122] on button "**" at bounding box center [404, 121] width 25 height 10
click at [407, 168] on button "**" at bounding box center [404, 167] width 25 height 10
click at [437, 281] on div "Back" at bounding box center [432, 282] width 17 height 6
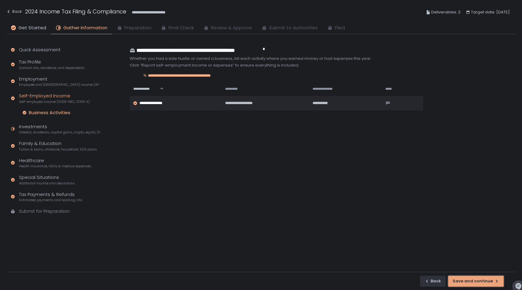
click at [486, 279] on div "Save and continue" at bounding box center [475, 282] width 46 height 6
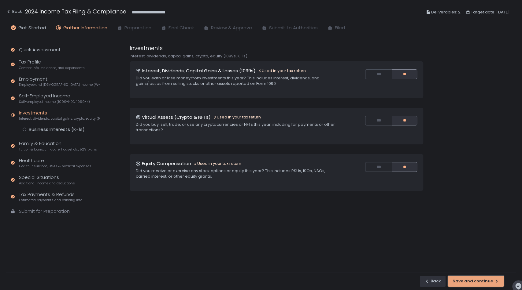
click at [486, 279] on div "Save and continue" at bounding box center [475, 282] width 46 height 6
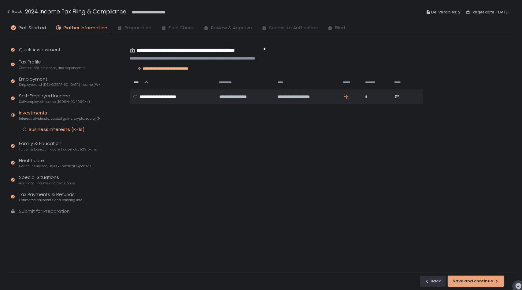
click at [486, 279] on div "Save and continue" at bounding box center [475, 282] width 46 height 6
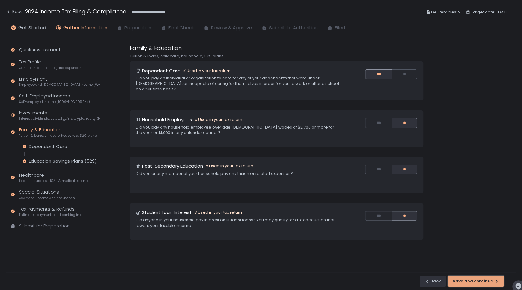
click at [486, 279] on div "Save and continue" at bounding box center [475, 282] width 46 height 6
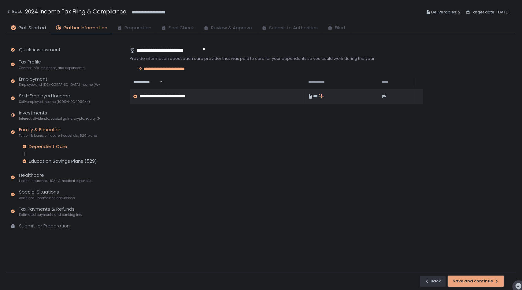
click at [486, 279] on div "Save and continue" at bounding box center [475, 282] width 46 height 6
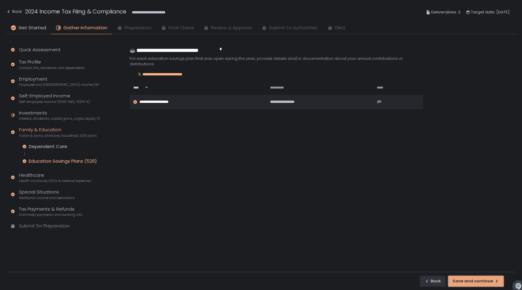
click at [486, 279] on div "Save and continue" at bounding box center [475, 282] width 46 height 6
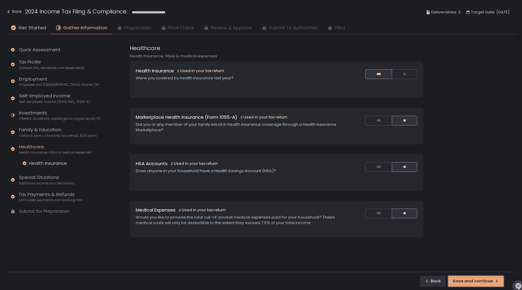
click at [486, 279] on div "Save and continue" at bounding box center [475, 282] width 46 height 6
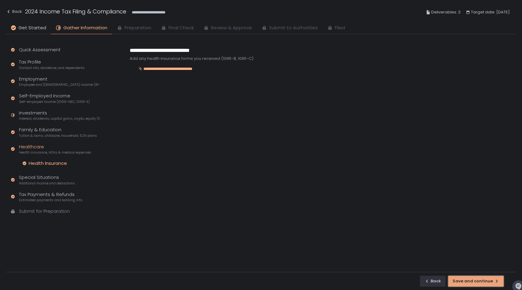
click at [486, 279] on div "Save and continue" at bounding box center [475, 282] width 46 height 6
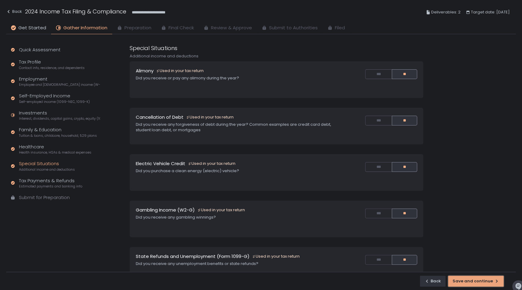
click at [486, 279] on div "Save and continue" at bounding box center [475, 282] width 46 height 6
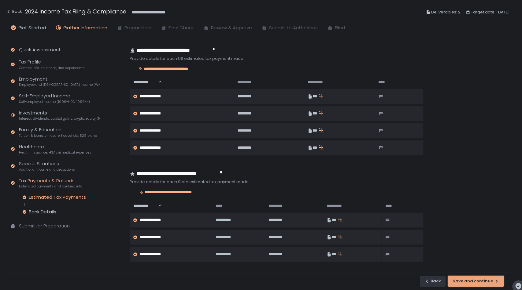
click at [486, 279] on div "Save and continue" at bounding box center [475, 282] width 46 height 6
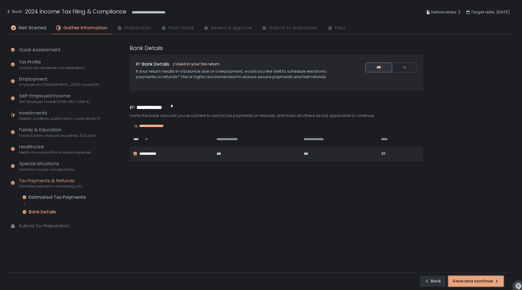
click at [486, 279] on div "Save and continue" at bounding box center [475, 282] width 46 height 6
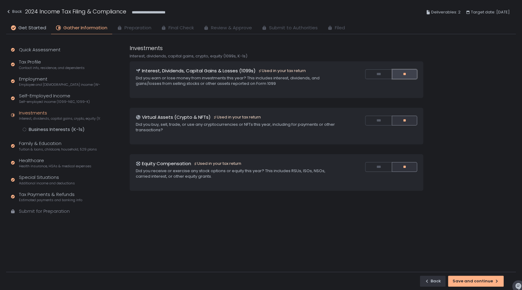
click at [403, 72] on button "**" at bounding box center [404, 74] width 25 height 10
click at [404, 119] on button "**" at bounding box center [404, 121] width 25 height 10
click at [405, 166] on button "**" at bounding box center [404, 167] width 25 height 10
click at [482, 281] on div "Save and continue" at bounding box center [475, 282] width 46 height 6
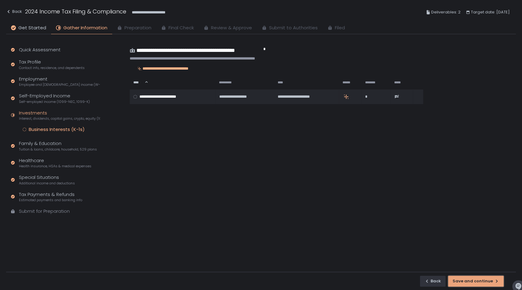
click at [482, 281] on div "Save and continue" at bounding box center [475, 282] width 46 height 6
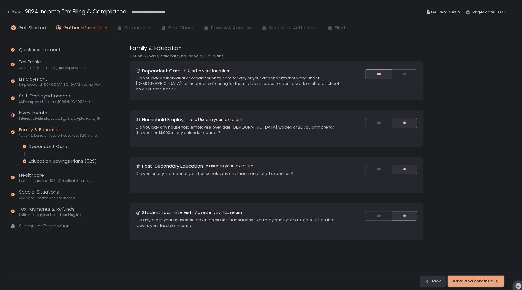
click at [482, 281] on div "Save and continue" at bounding box center [475, 282] width 46 height 6
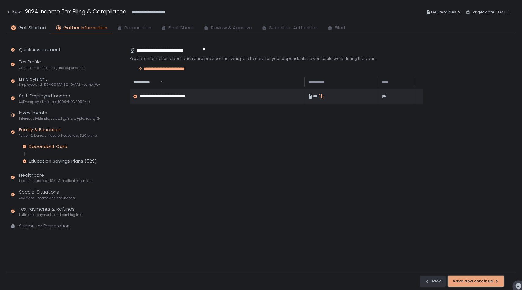
click at [482, 281] on div "Save and continue" at bounding box center [475, 282] width 46 height 6
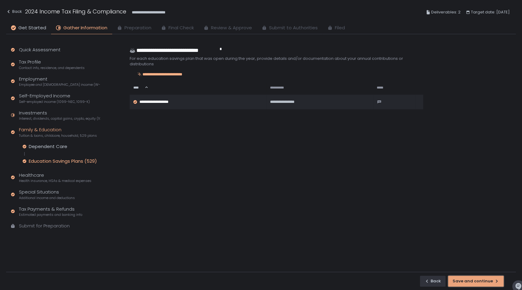
click at [482, 281] on div "Save and continue" at bounding box center [475, 282] width 46 height 6
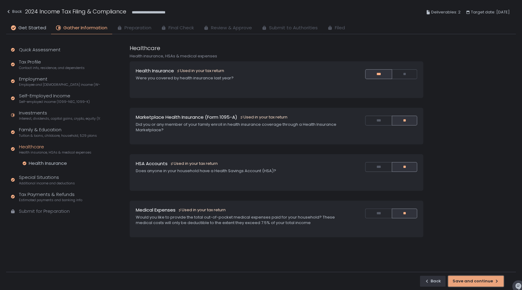
click at [482, 281] on div "Save and continue" at bounding box center [475, 282] width 46 height 6
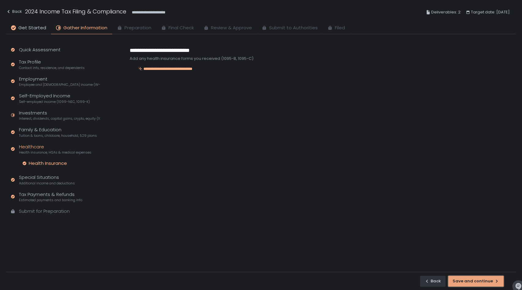
click at [482, 281] on div "Save and continue" at bounding box center [475, 282] width 46 height 6
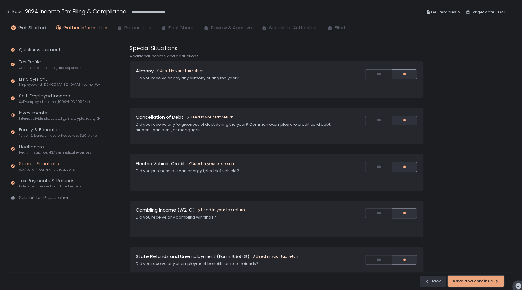
click at [482, 281] on div "Save and continue" at bounding box center [475, 282] width 46 height 6
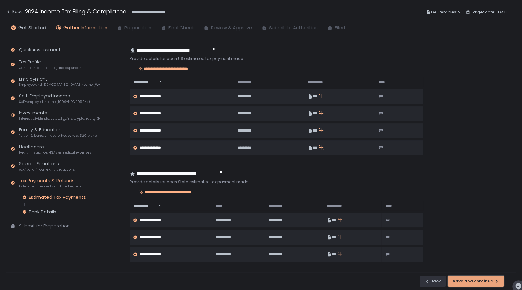
click at [482, 281] on div "Save and continue" at bounding box center [475, 282] width 46 height 6
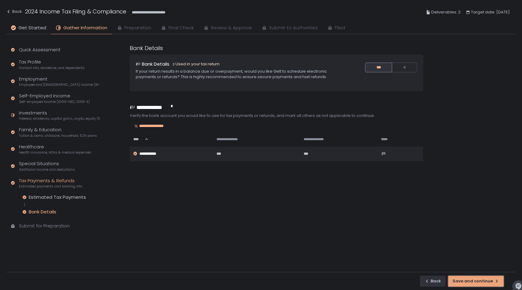
click at [482, 281] on div "Save and continue" at bounding box center [475, 282] width 46 height 6
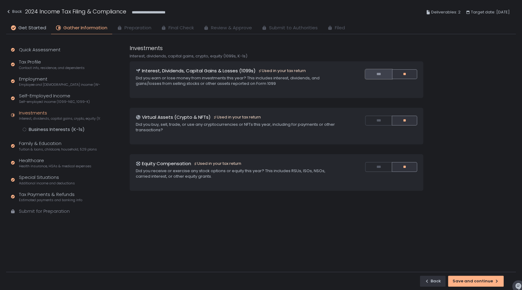
click at [379, 74] on button "***" at bounding box center [378, 74] width 27 height 10
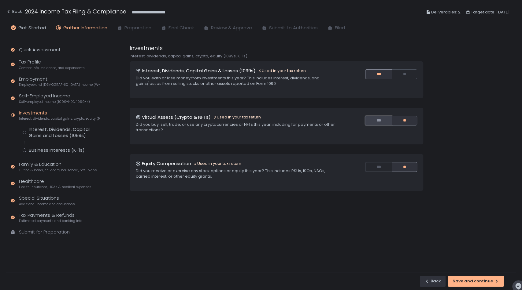
click at [379, 120] on button "***" at bounding box center [378, 121] width 27 height 10
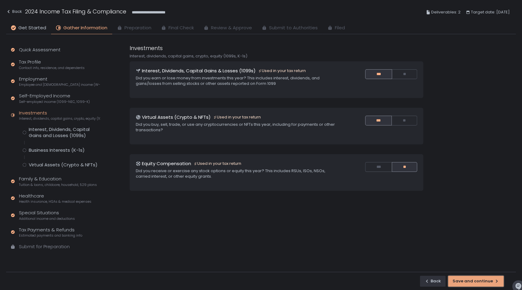
click at [485, 285] on button "Save and continue" at bounding box center [476, 281] width 56 height 11
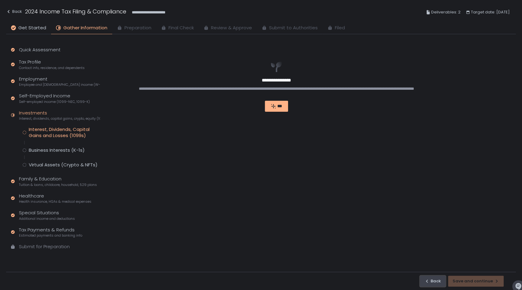
click at [435, 280] on div "Back" at bounding box center [432, 282] width 17 height 6
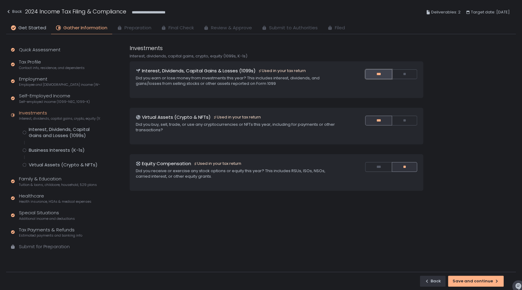
click at [373, 72] on button "***" at bounding box center [378, 74] width 27 height 10
click at [378, 120] on button "***" at bounding box center [378, 121] width 27 height 10
click at [399, 75] on button "**" at bounding box center [404, 74] width 25 height 10
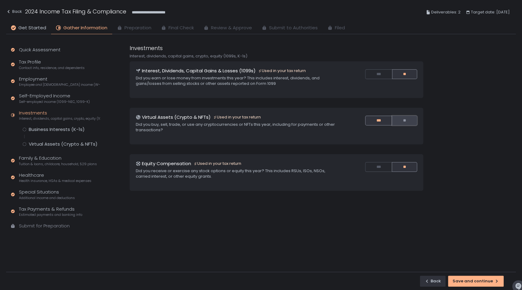
click at [408, 120] on button "**" at bounding box center [404, 121] width 25 height 10
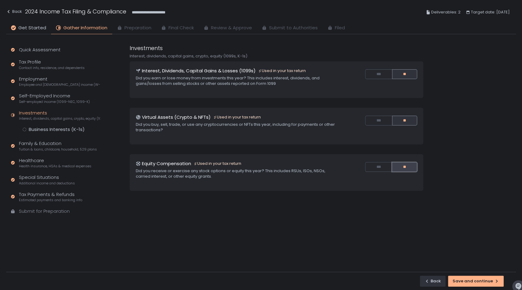
click at [407, 163] on button "**" at bounding box center [404, 167] width 25 height 10
click at [406, 167] on button "**" at bounding box center [404, 167] width 25 height 10
click at [493, 280] on div "Save and continue" at bounding box center [475, 282] width 46 height 6
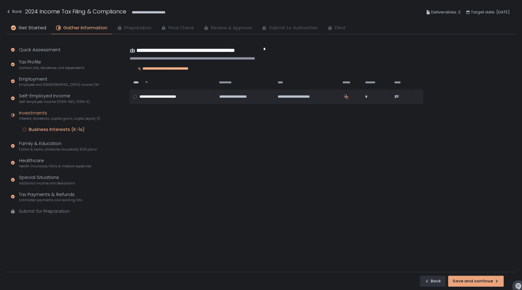
click at [494, 281] on icon "button" at bounding box center [496, 281] width 5 height 5
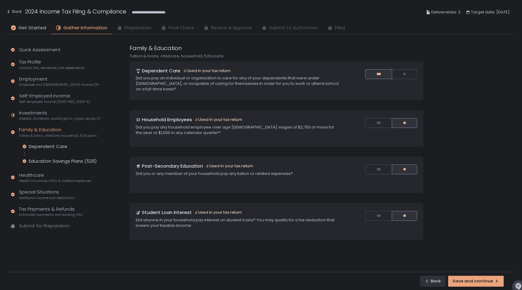
click at [494, 281] on icon "button" at bounding box center [496, 281] width 5 height 5
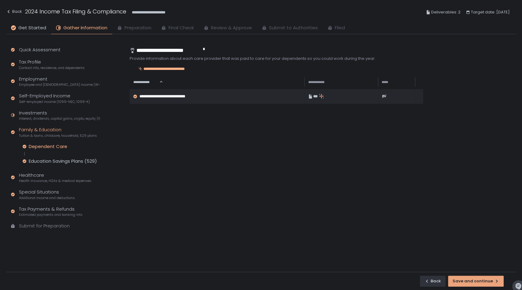
click at [494, 281] on icon "button" at bounding box center [496, 281] width 5 height 5
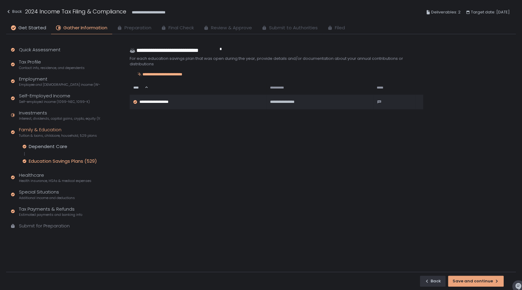
click at [494, 281] on icon "button" at bounding box center [496, 281] width 5 height 5
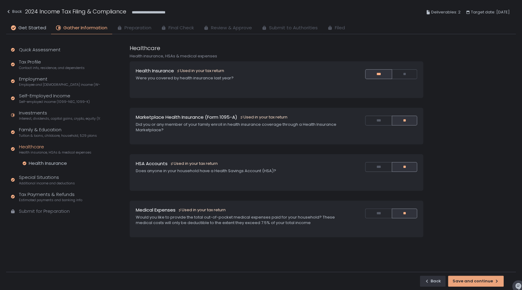
click at [494, 281] on icon "button" at bounding box center [496, 281] width 5 height 5
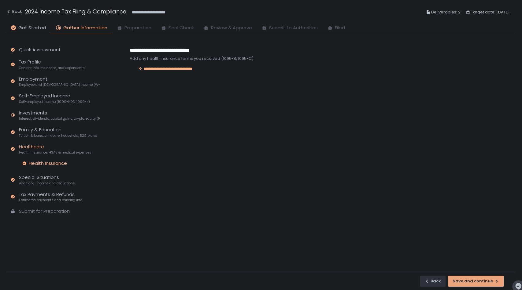
click at [494, 281] on icon "button" at bounding box center [496, 281] width 5 height 5
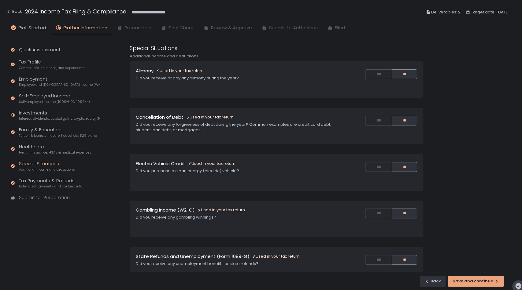
click at [494, 281] on icon "button" at bounding box center [496, 281] width 5 height 5
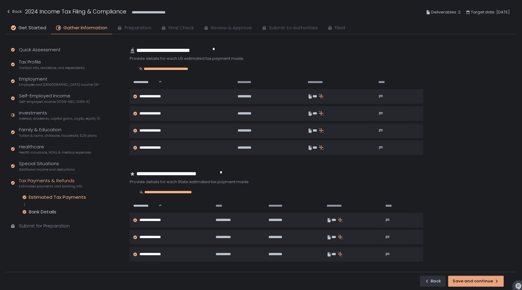
click at [494, 281] on icon "button" at bounding box center [496, 281] width 5 height 5
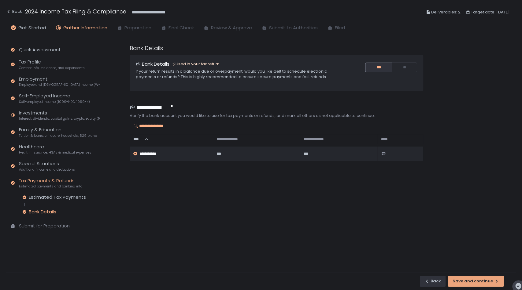
click at [494, 281] on icon "button" at bounding box center [496, 281] width 5 height 5
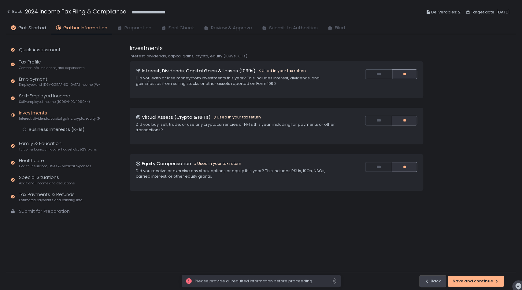
click at [438, 282] on div "Back" at bounding box center [432, 282] width 17 height 6
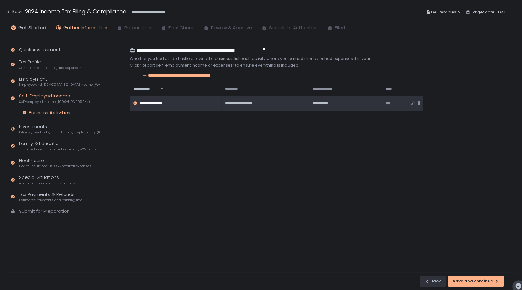
click at [133, 101] on icon at bounding box center [135, 103] width 4 height 4
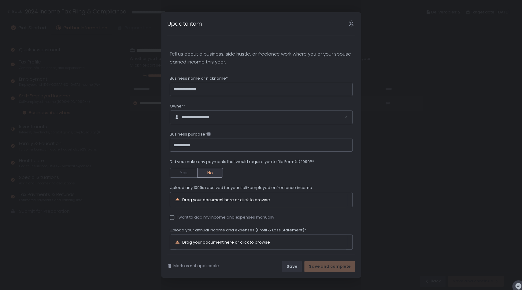
click at [352, 24] on icon "Close" at bounding box center [351, 23] width 6 height 6
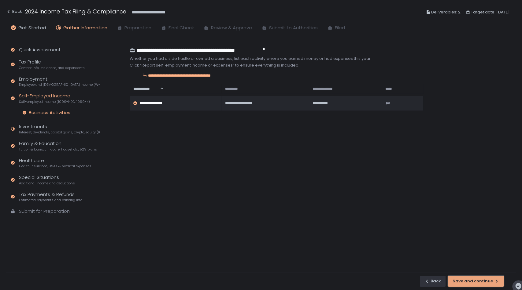
click at [474, 284] on div "Save and continue" at bounding box center [475, 282] width 46 height 6
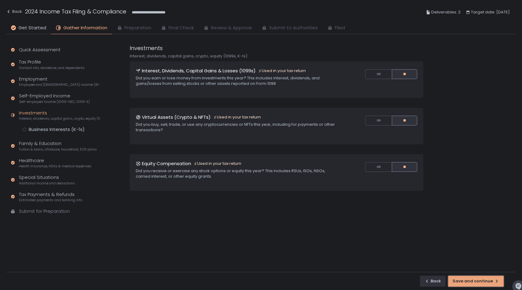
click at [474, 284] on div "Save and continue" at bounding box center [475, 282] width 46 height 6
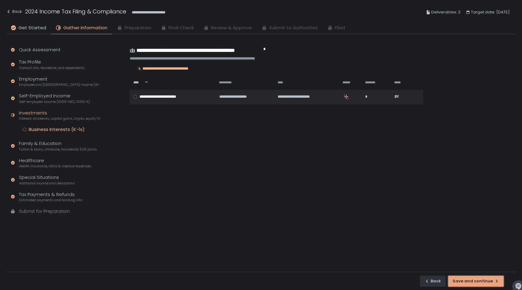
click at [474, 284] on div "Save and continue" at bounding box center [475, 282] width 46 height 6
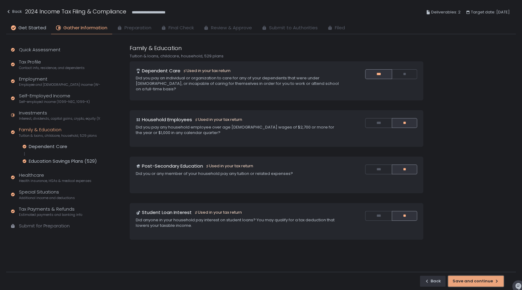
click at [474, 284] on div "Save and continue" at bounding box center [475, 282] width 46 height 6
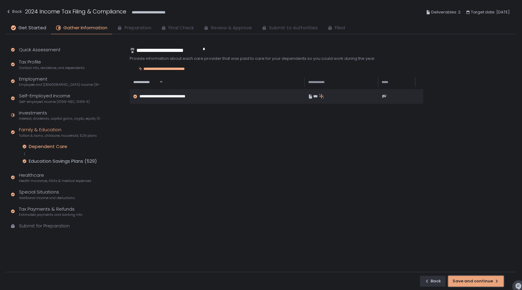
click at [474, 284] on div "Save and continue" at bounding box center [475, 282] width 46 height 6
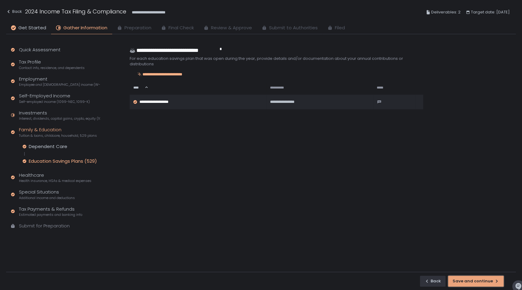
click at [474, 284] on div "Save and continue" at bounding box center [475, 282] width 46 height 6
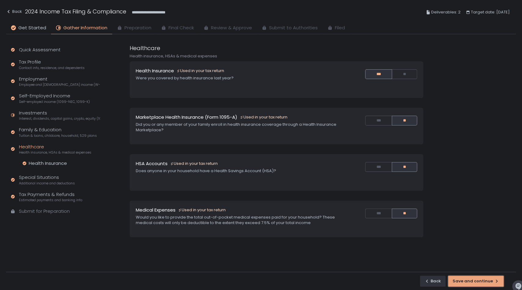
click at [474, 284] on div "Save and continue" at bounding box center [475, 282] width 46 height 6
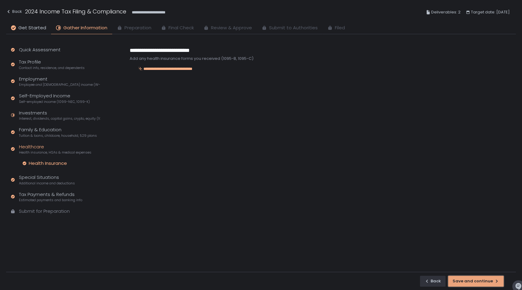
click at [474, 284] on div "Save and continue" at bounding box center [475, 282] width 46 height 6
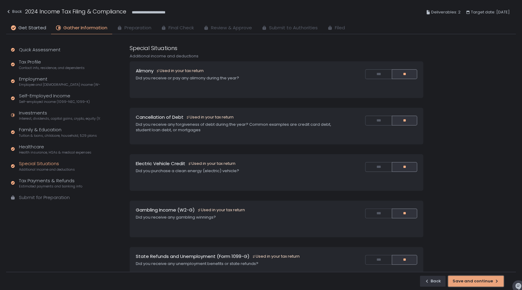
click at [474, 284] on div "Save and continue" at bounding box center [475, 282] width 46 height 6
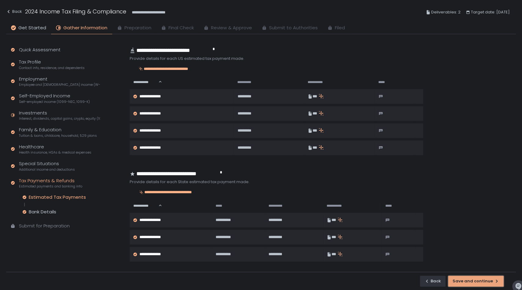
click at [474, 284] on div "Save and continue" at bounding box center [475, 282] width 46 height 6
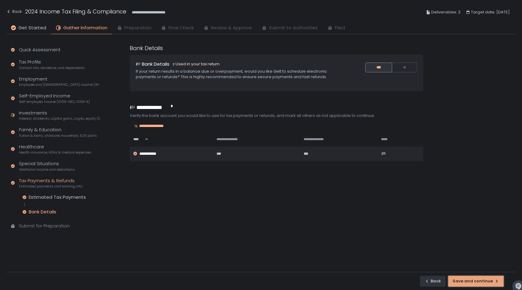
click at [474, 284] on div "Save and continue" at bounding box center [475, 282] width 46 height 6
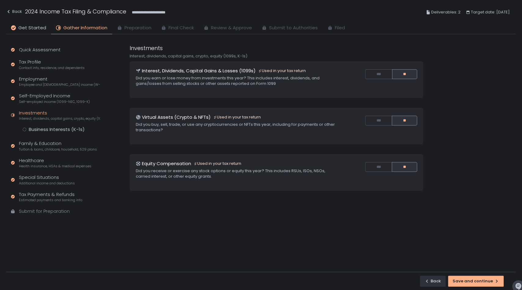
click at [61, 135] on div "Quick Assessment Tax Profile Contact info, residence, and dependents Employment…" at bounding box center [54, 133] width 96 height 199
click at [51, 130] on div "Business Interests (K-1s)" at bounding box center [57, 130] width 56 height 6
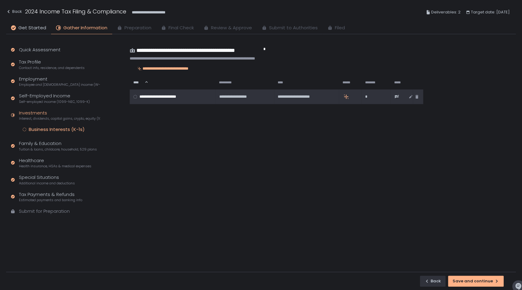
click at [138, 95] on span "**********" at bounding box center [161, 97] width 57 height 6
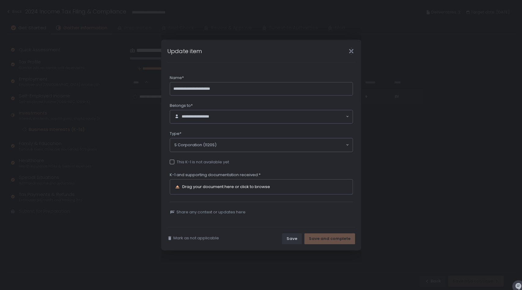
click at [350, 52] on icon "Close" at bounding box center [351, 51] width 4 height 8
